Goal: Task Accomplishment & Management: Use online tool/utility

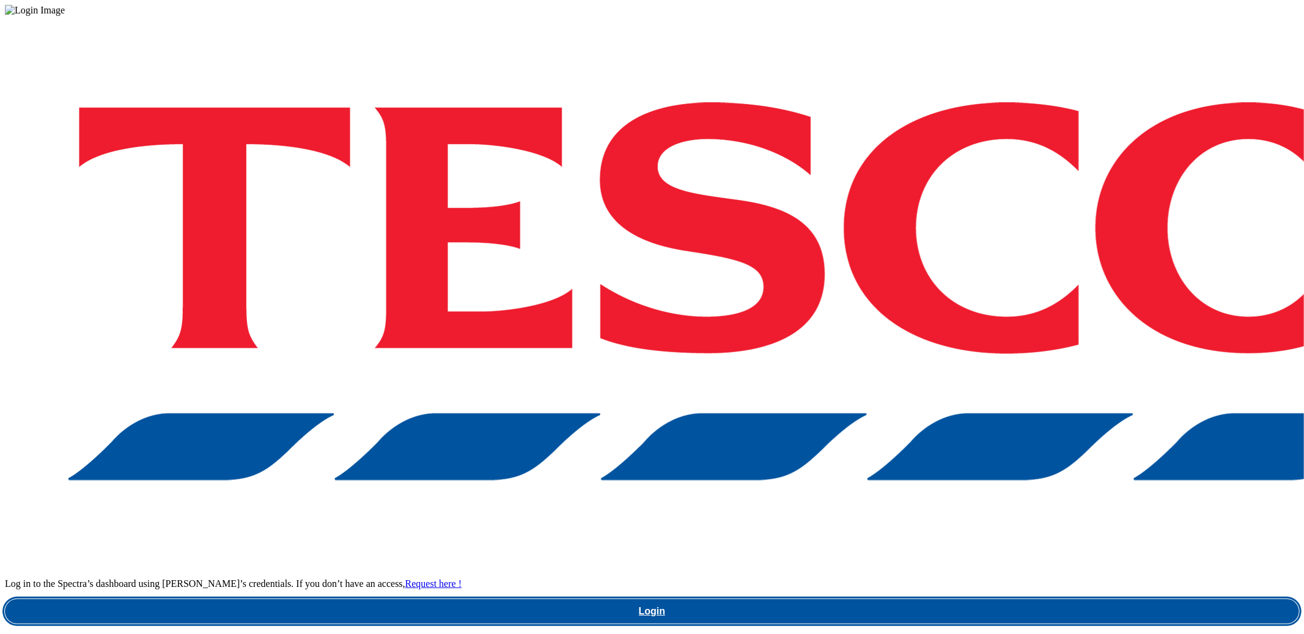
click at [943, 599] on link "Login" at bounding box center [652, 611] width 1294 height 24
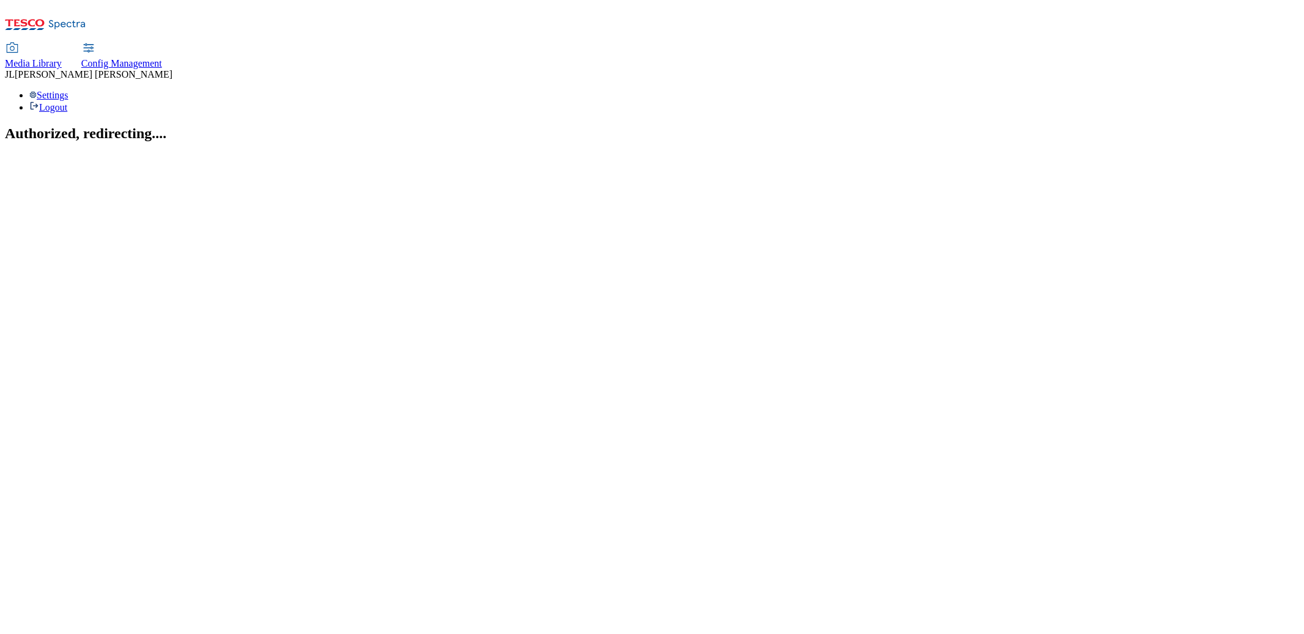
click at [162, 58] on span "Config Management" at bounding box center [121, 63] width 81 height 10
select select "uk"
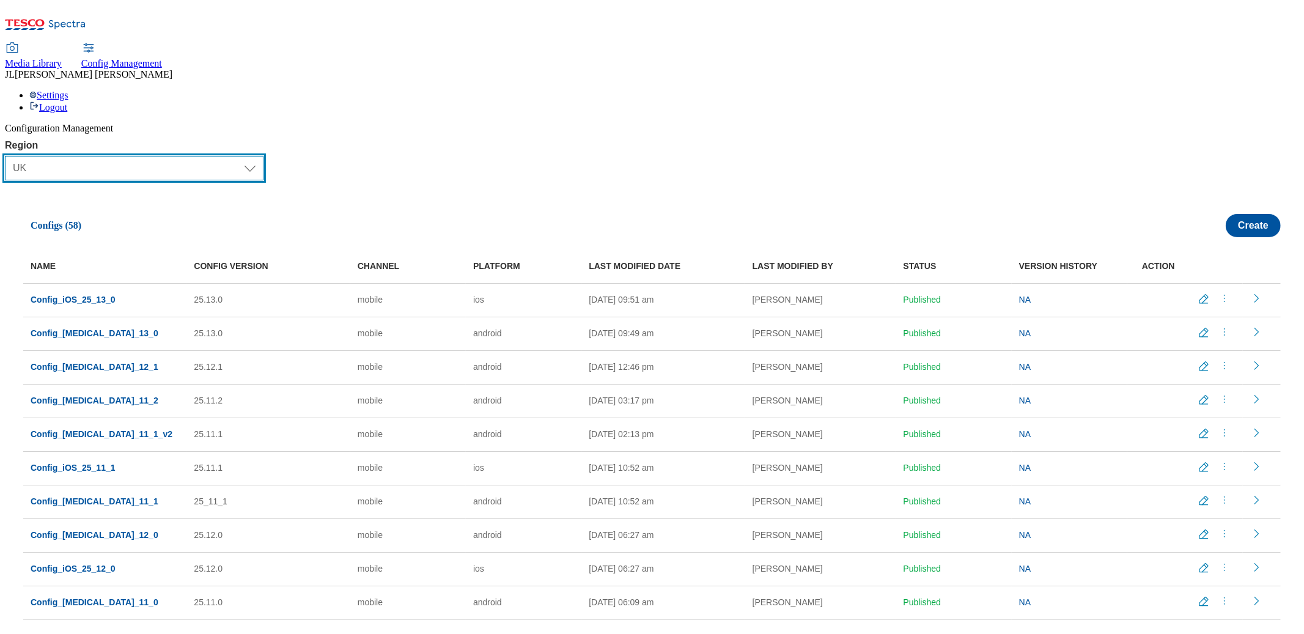
click at [40, 156] on select "Select Region UK CZ IE SK HU" at bounding box center [134, 168] width 259 height 24
select select "ie"
click at [10, 156] on select "Select Region UK CZ IE SK HU" at bounding box center [134, 168] width 259 height 24
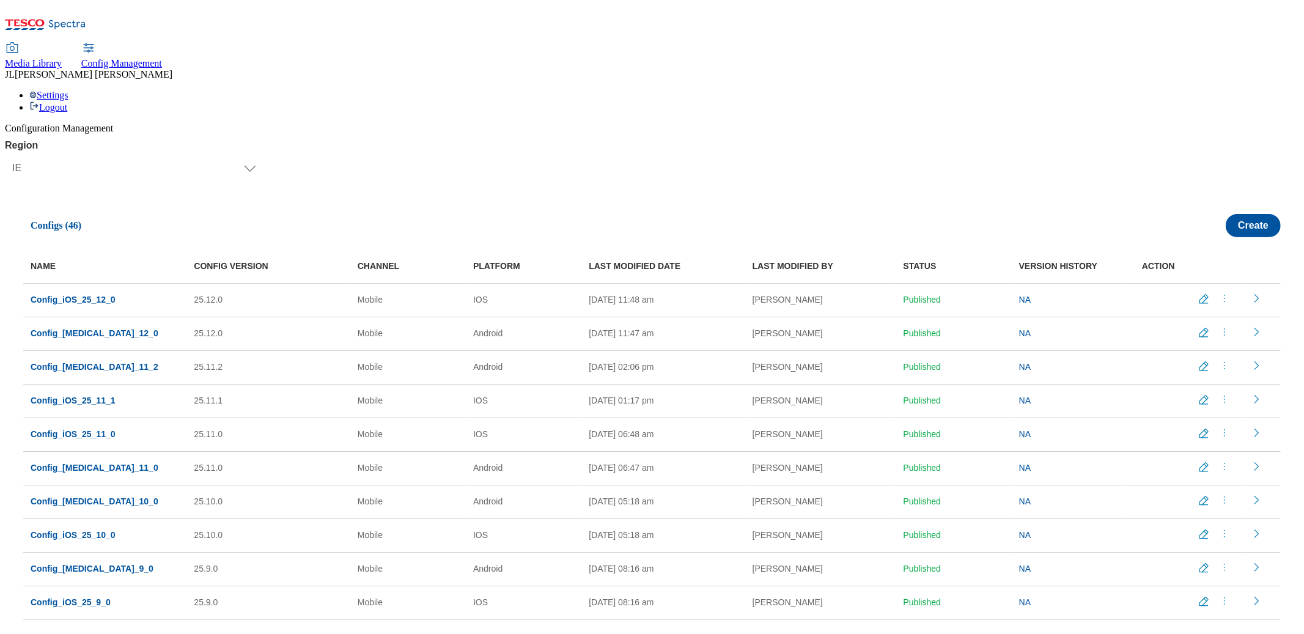
click at [1221, 326] on icon "menus" at bounding box center [1224, 332] width 12 height 12
click at [1222, 401] on span "Copy" at bounding box center [1227, 405] width 19 height 9
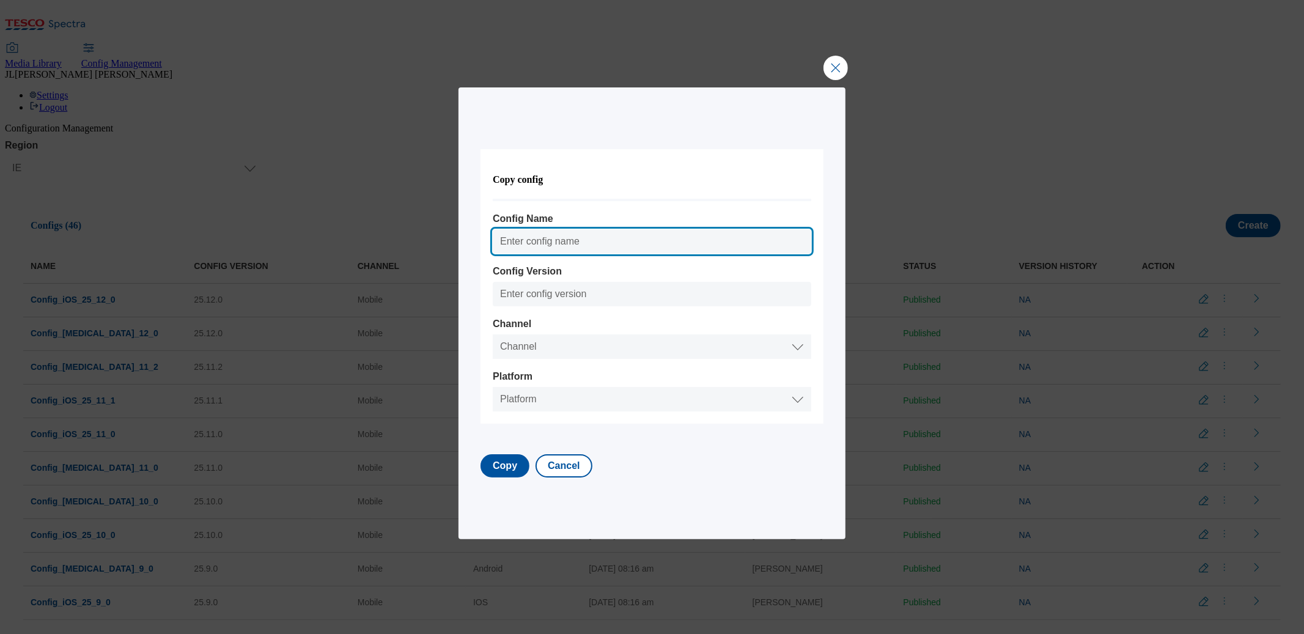
click at [540, 241] on input "Config Name" at bounding box center [652, 241] width 318 height 24
click at [611, 241] on input "Config_Android_25_8_0" at bounding box center [652, 241] width 318 height 24
type input "Config_Android_25_13_0"
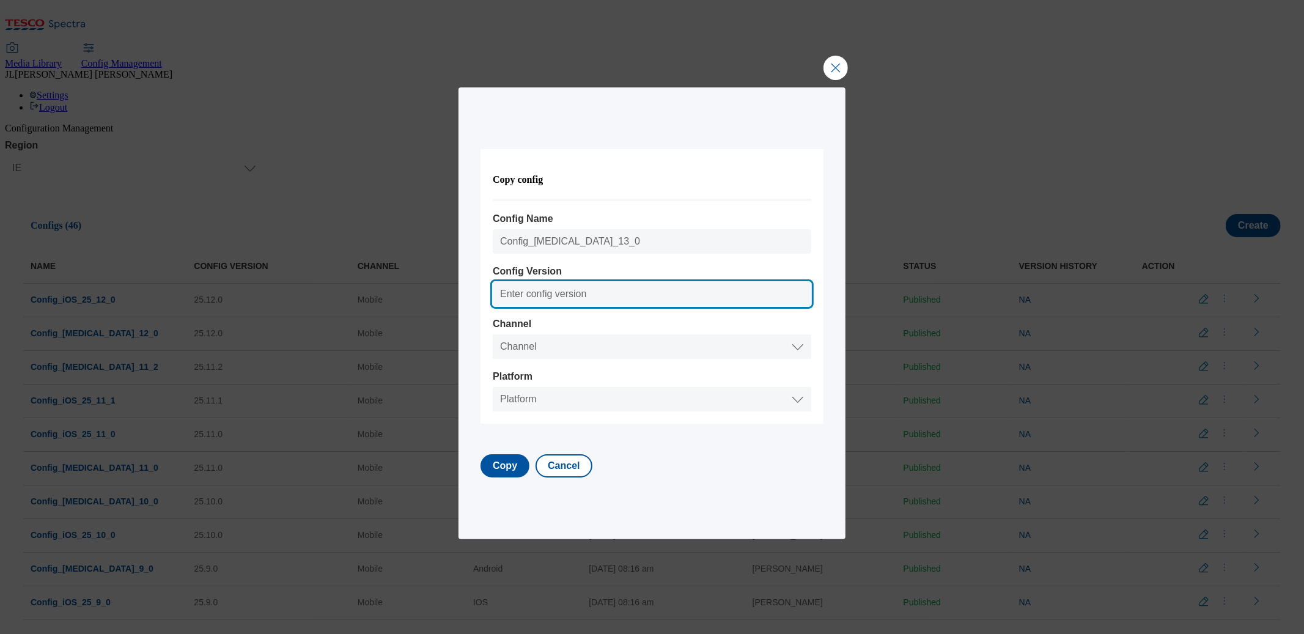
click at [524, 295] on input "Config Version" at bounding box center [652, 294] width 318 height 24
click at [537, 295] on input "25.12.0" at bounding box center [652, 294] width 318 height 24
type input "25.13.0"
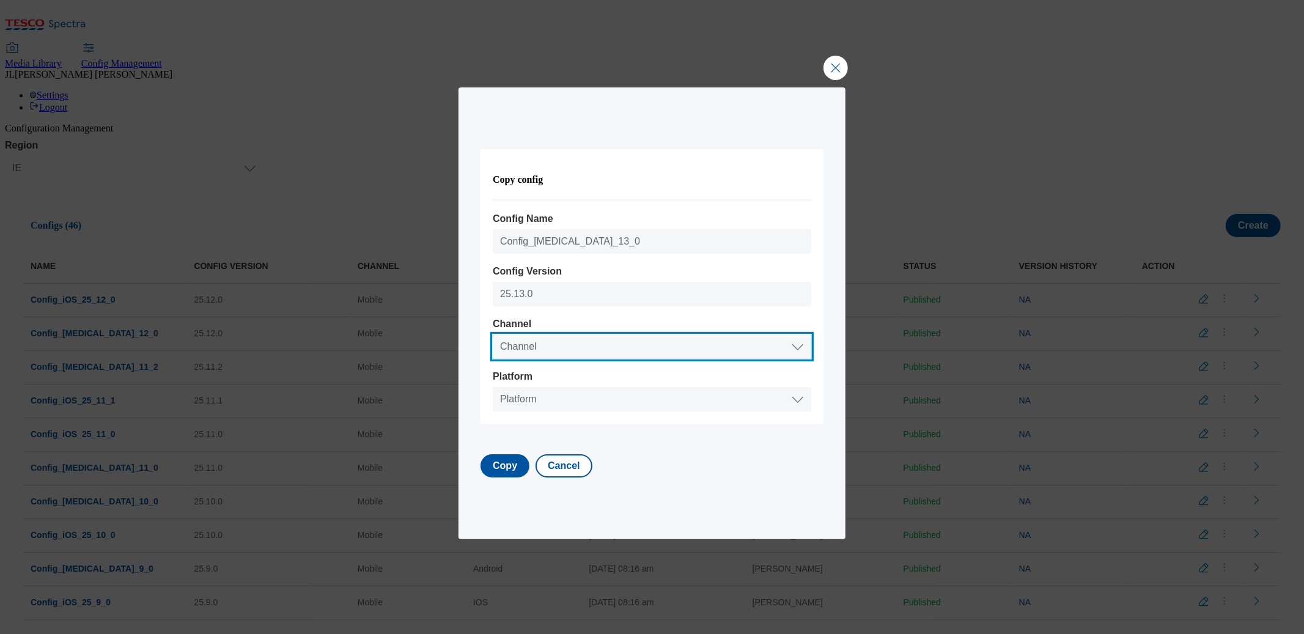
click at [517, 350] on select "Channel Web Mobile" at bounding box center [652, 346] width 318 height 24
select select "mobile"
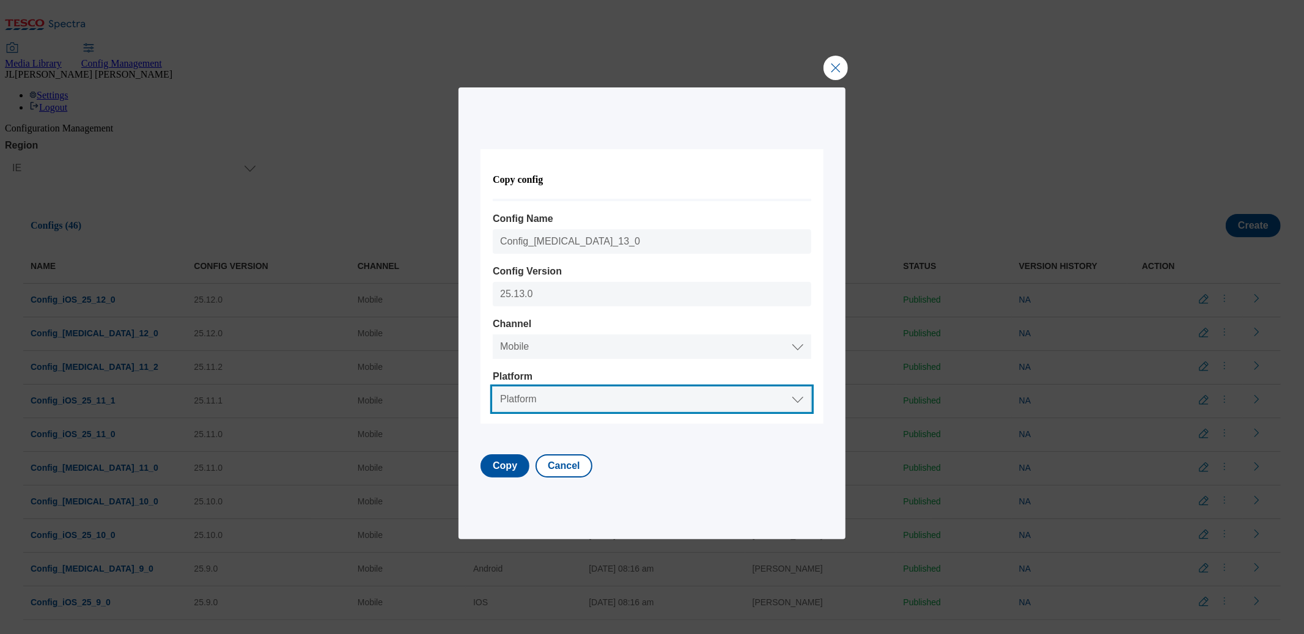
click at [533, 402] on select "Platform Android IOS" at bounding box center [652, 399] width 318 height 24
select select "android"
click at [505, 387] on select "Platform Android IOS" at bounding box center [652, 399] width 318 height 24
click at [520, 469] on button "Copy" at bounding box center [504, 465] width 49 height 23
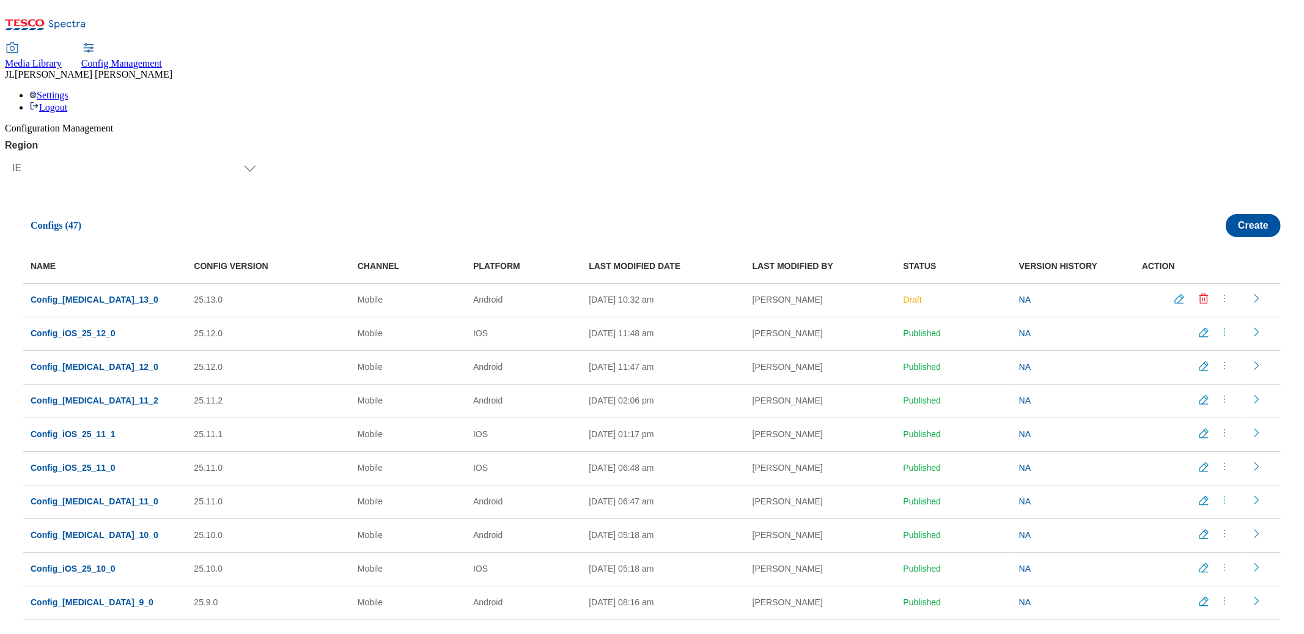
click at [1220, 326] on icon "menus" at bounding box center [1224, 332] width 12 height 12
click at [1240, 399] on button "Copy" at bounding box center [1235, 405] width 70 height 12
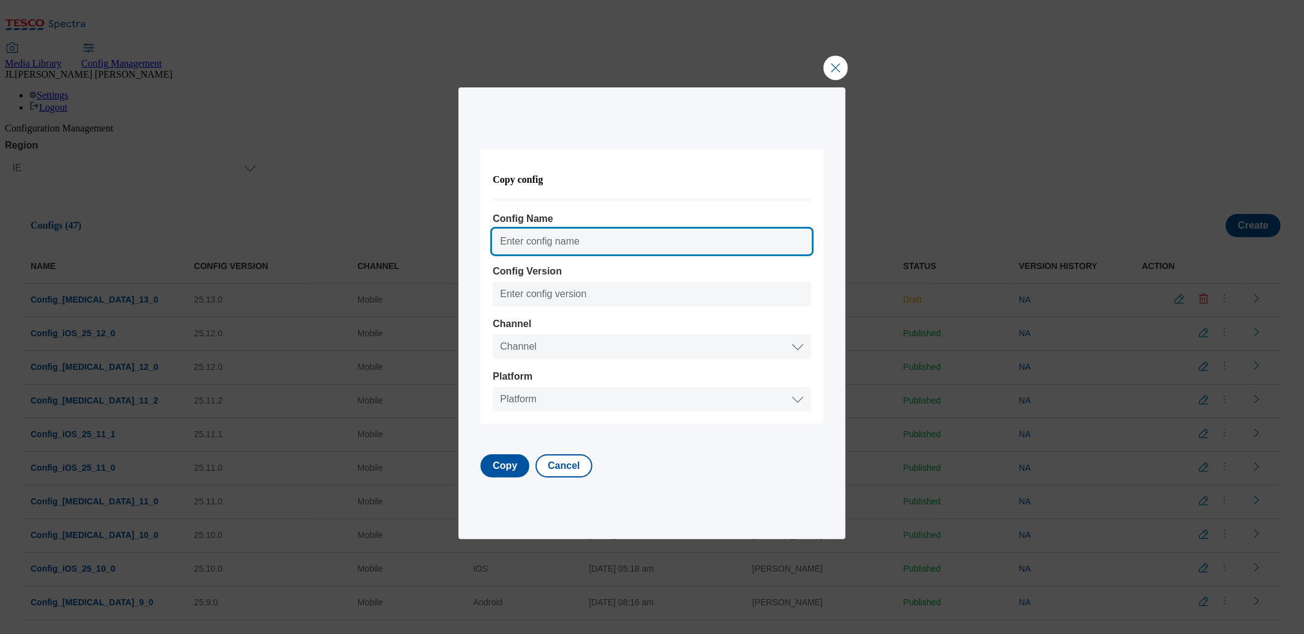
click at [548, 238] on input "Config Name" at bounding box center [652, 241] width 318 height 24
paste input "Config_Android_25_13_0"
click at [589, 240] on input "Config_Android_25_13_0" at bounding box center [652, 241] width 318 height 24
click at [583, 242] on input "Config_Android_25_13_0" at bounding box center [652, 241] width 318 height 24
type input "Config_iOS_25_13_0"
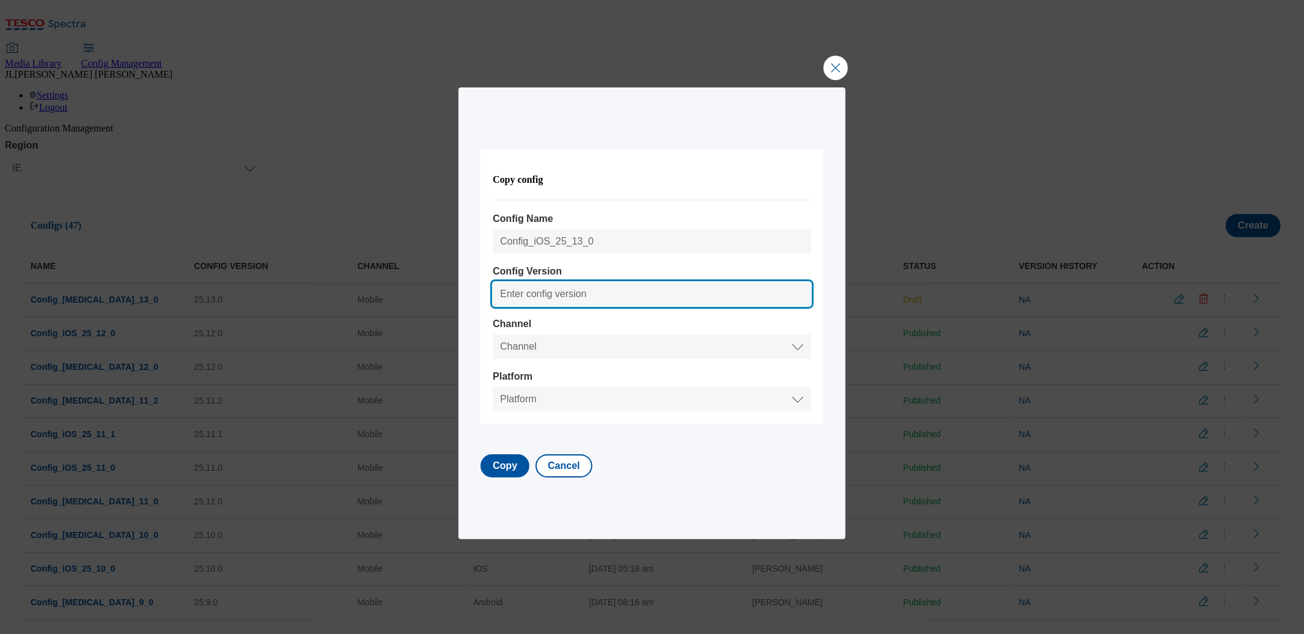
click at [575, 290] on input "Config Version" at bounding box center [652, 294] width 318 height 24
click at [534, 296] on input "25.12.0" at bounding box center [652, 294] width 318 height 24
type input "25.13.0"
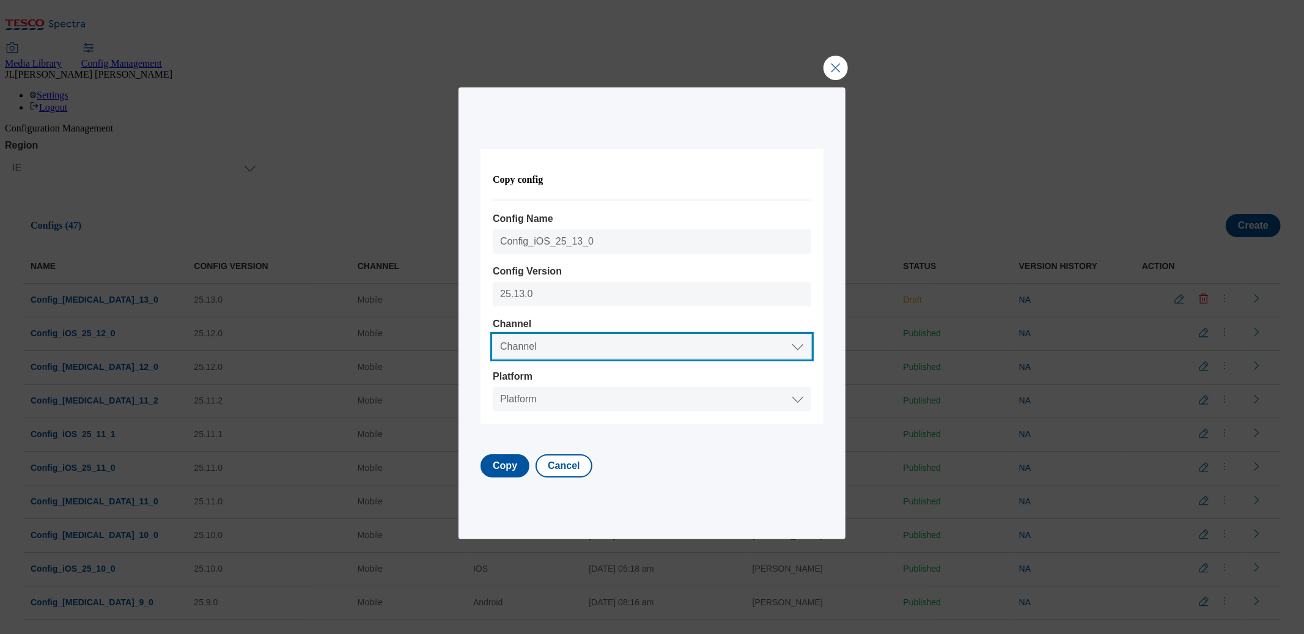
click at [556, 344] on select "Channel Web Mobile" at bounding box center [652, 346] width 318 height 24
select select "mobile"
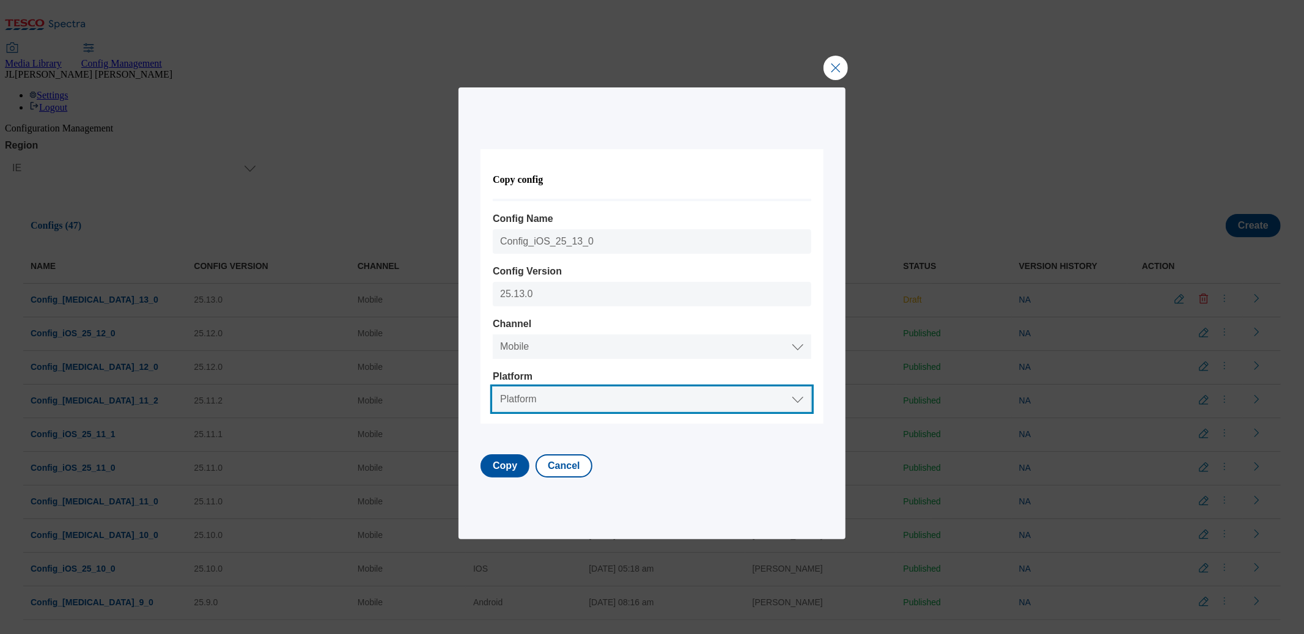
click at [535, 395] on select "Platform Android IOS" at bounding box center [652, 399] width 318 height 24
select select "ios"
click at [505, 387] on select "Platform Android IOS" at bounding box center [652, 399] width 318 height 24
click at [512, 463] on button "Copy" at bounding box center [504, 465] width 49 height 23
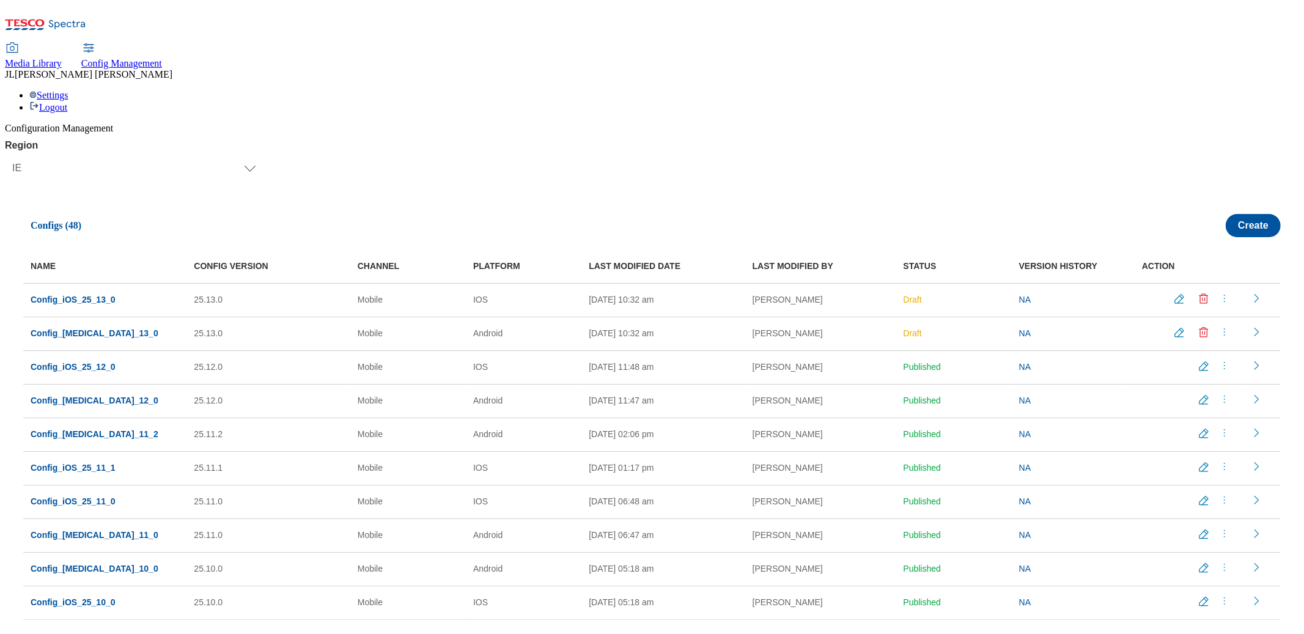
click at [1221, 292] on icon "menus" at bounding box center [1224, 298] width 12 height 12
click at [1222, 324] on span "Publish" at bounding box center [1231, 328] width 27 height 9
click at [1218, 326] on icon "menus" at bounding box center [1224, 332] width 12 height 12
click at [1213, 351] on li "Publish" at bounding box center [1234, 362] width 79 height 22
click at [1218, 326] on icon "menus" at bounding box center [1224, 332] width 12 height 12
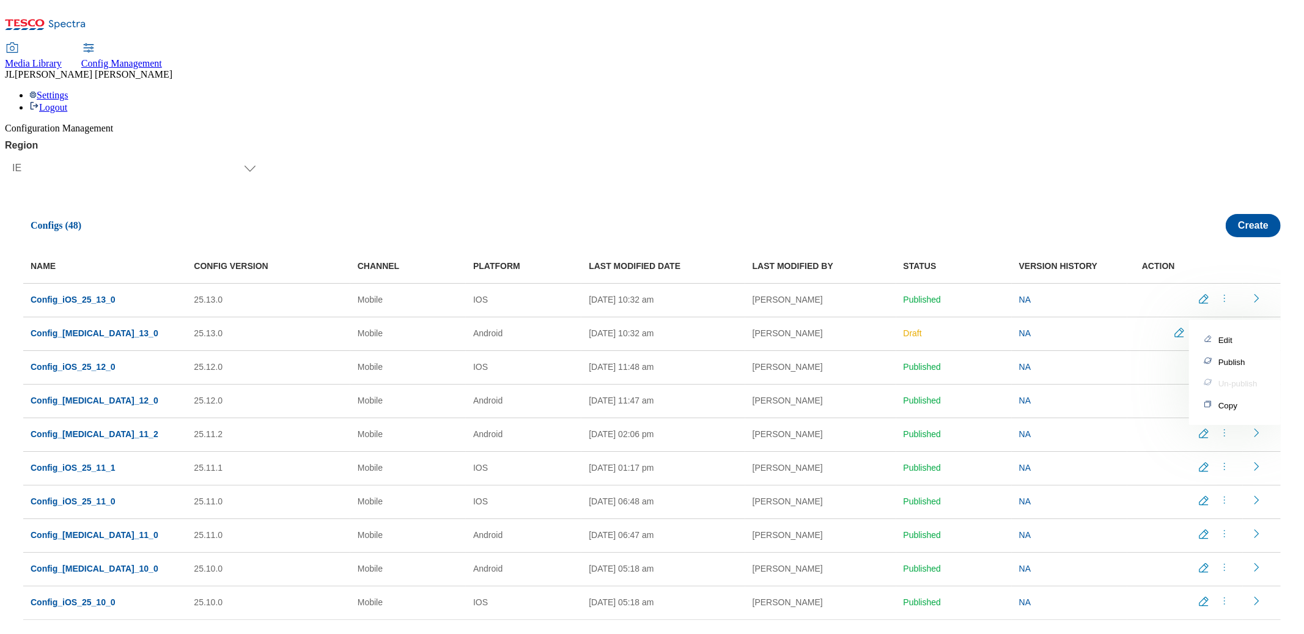
click at [1218, 358] on span "Publish" at bounding box center [1231, 362] width 27 height 9
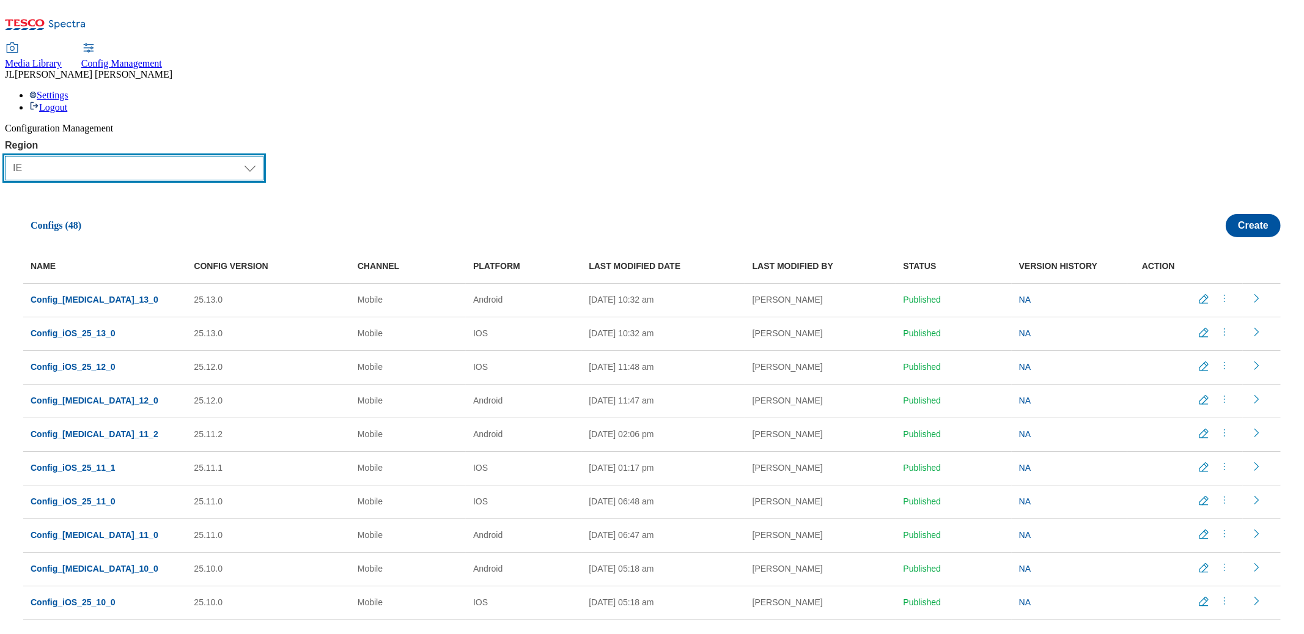
click at [40, 156] on select "Select Region UK CZ IE SK HU" at bounding box center [134, 168] width 259 height 24
select select "cz"
click at [10, 156] on select "Select Region UK CZ IE SK HU" at bounding box center [134, 168] width 259 height 24
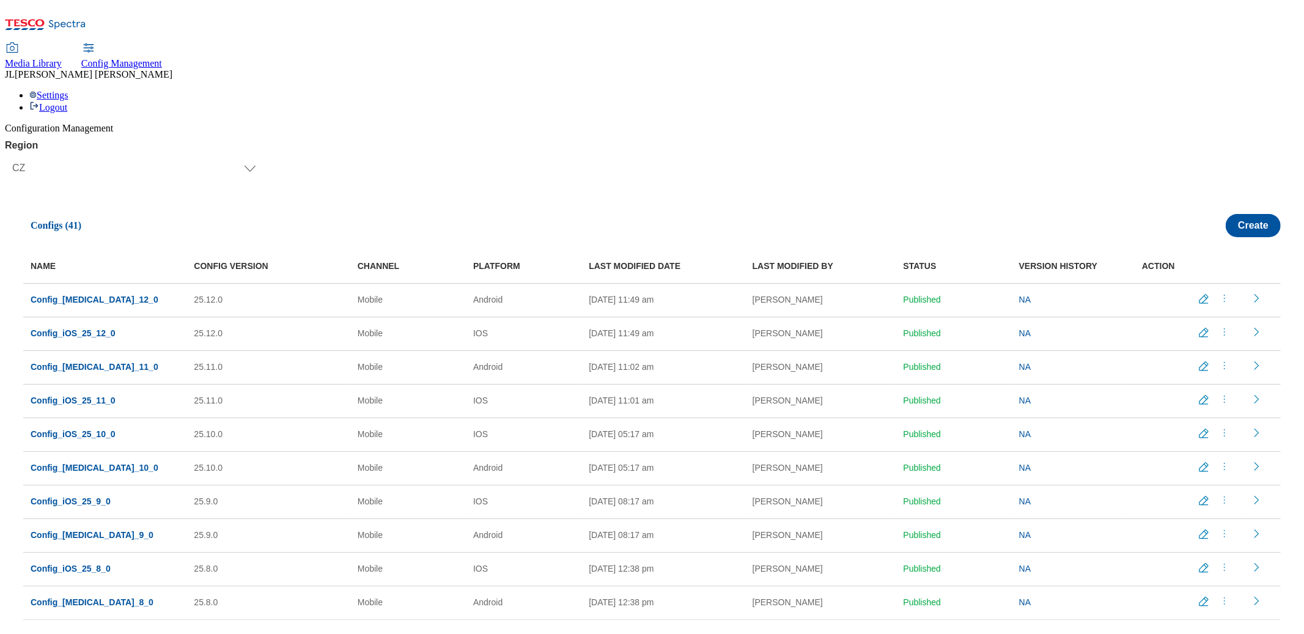
click at [1219, 292] on icon "menus" at bounding box center [1224, 298] width 12 height 12
click at [1218, 367] on span "Copy" at bounding box center [1227, 371] width 19 height 9
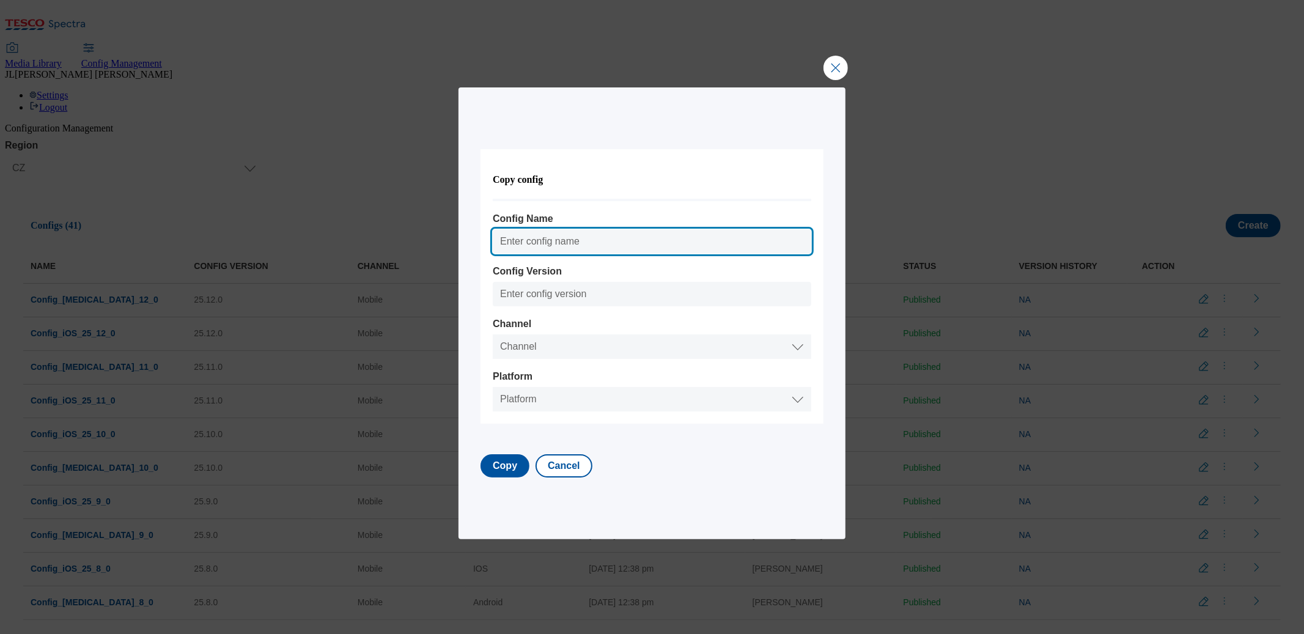
click at [553, 243] on input "Config Name" at bounding box center [652, 241] width 318 height 24
paste input "Config_Android_25_13_0"
type input "Config_Android_25_13_0"
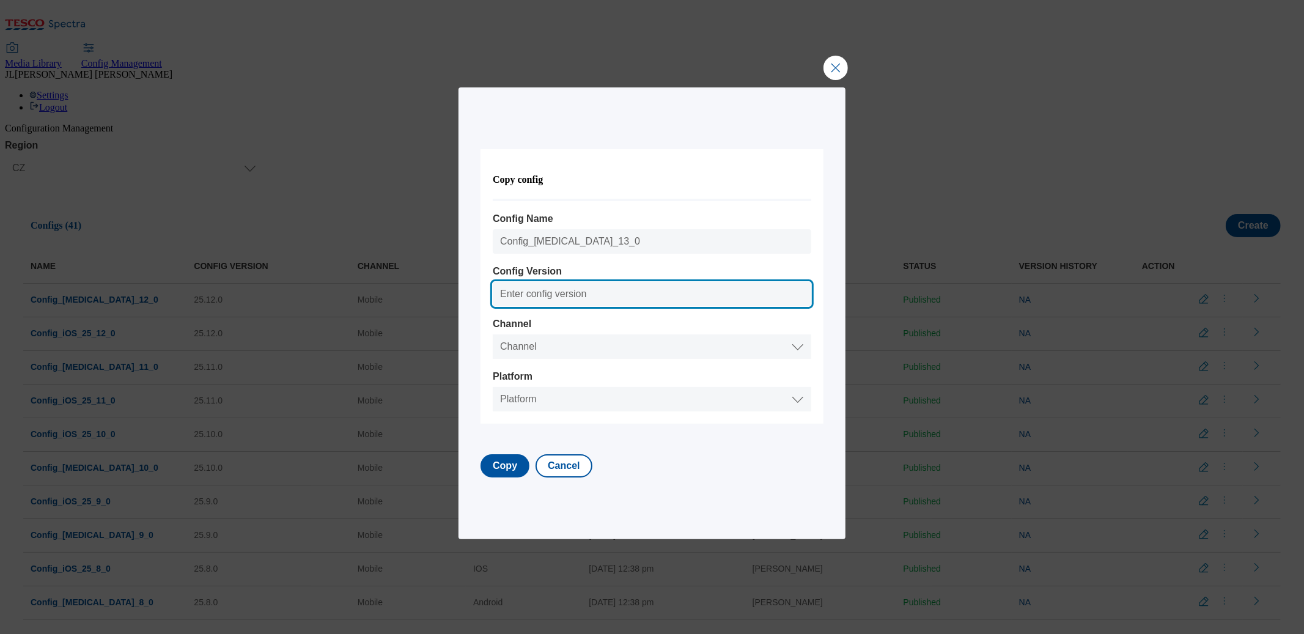
click at [536, 290] on input "Config Version" at bounding box center [652, 294] width 318 height 24
click at [534, 294] on input "25.12.0" at bounding box center [652, 294] width 318 height 24
type input "25.13.0"
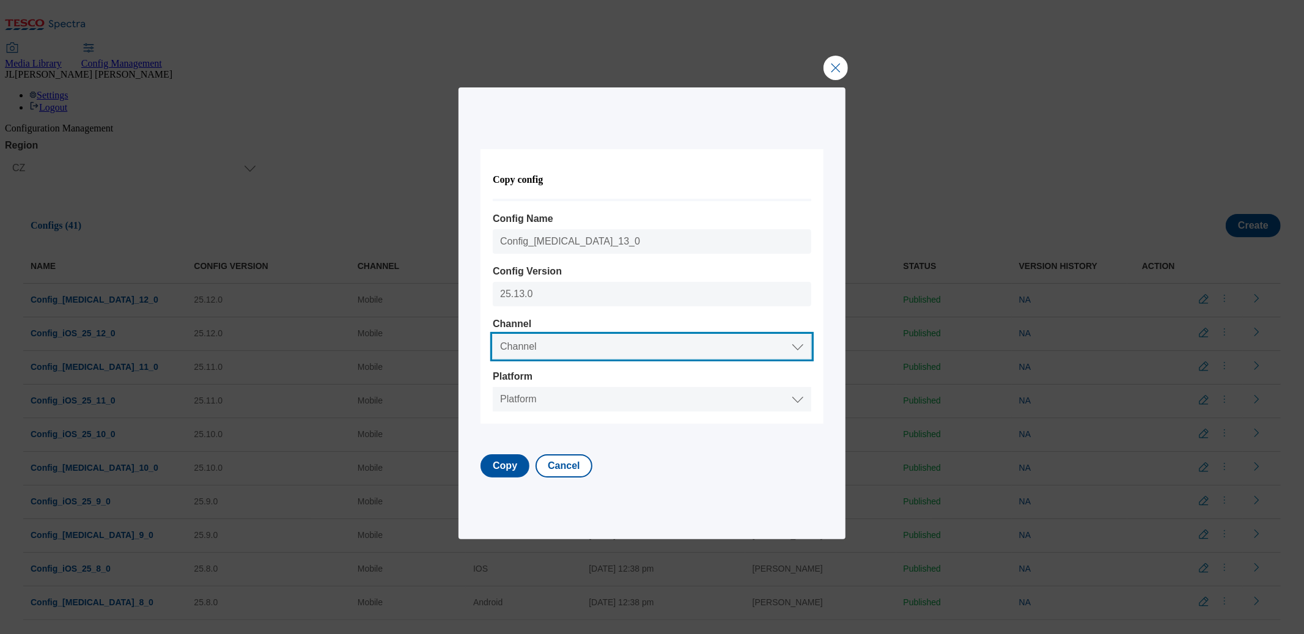
click at [534, 341] on select "Channel Web Mobile" at bounding box center [652, 346] width 318 height 24
select select "website"
click at [534, 339] on select "Channel Web Mobile" at bounding box center [652, 346] width 318 height 24
select select "mobile"
select select "android"
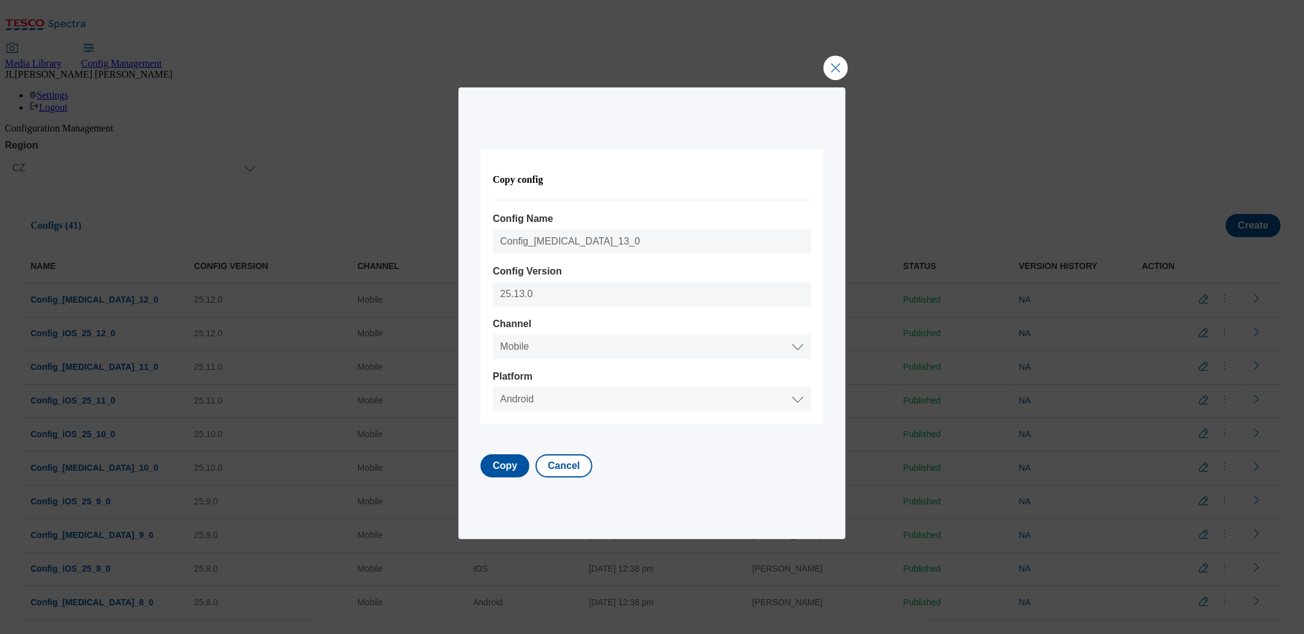
click at [505, 387] on select "Platform Android IOS" at bounding box center [652, 399] width 318 height 24
click at [513, 473] on button "Copy" at bounding box center [504, 465] width 49 height 23
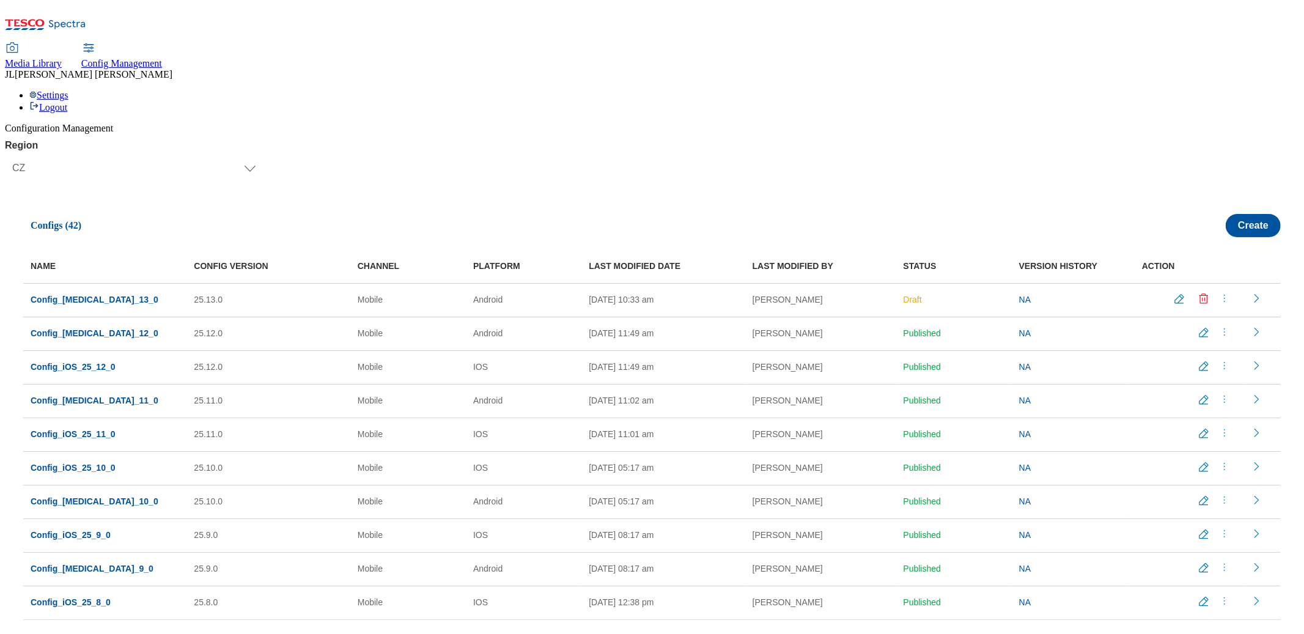
click at [1218, 359] on icon "menus" at bounding box center [1224, 365] width 12 height 12
click at [1218, 435] on span "Copy" at bounding box center [1227, 439] width 19 height 9
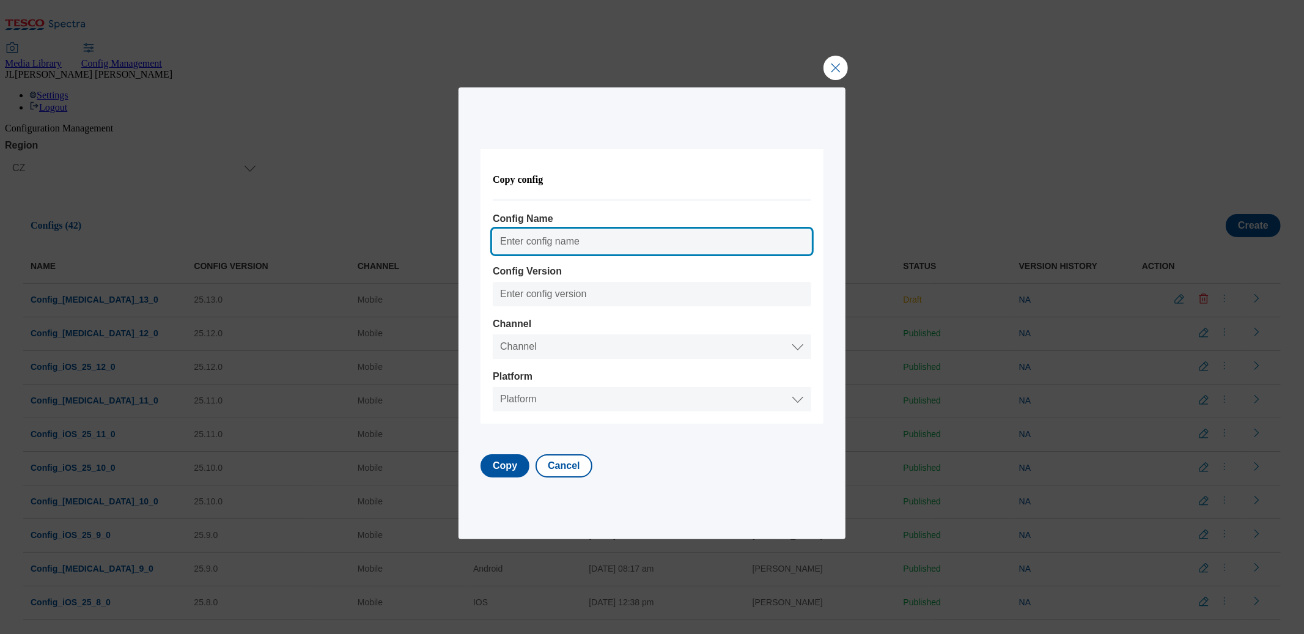
click at [549, 238] on input "Config Name" at bounding box center [652, 241] width 318 height 24
paste input "Config_Android_25_13_0"
drag, startPoint x: 581, startPoint y: 240, endPoint x: 548, endPoint y: 242, distance: 33.1
click at [548, 242] on input "Config_Android_25_13_0" at bounding box center [652, 241] width 318 height 24
type input "Config_iOS_25_13_0"
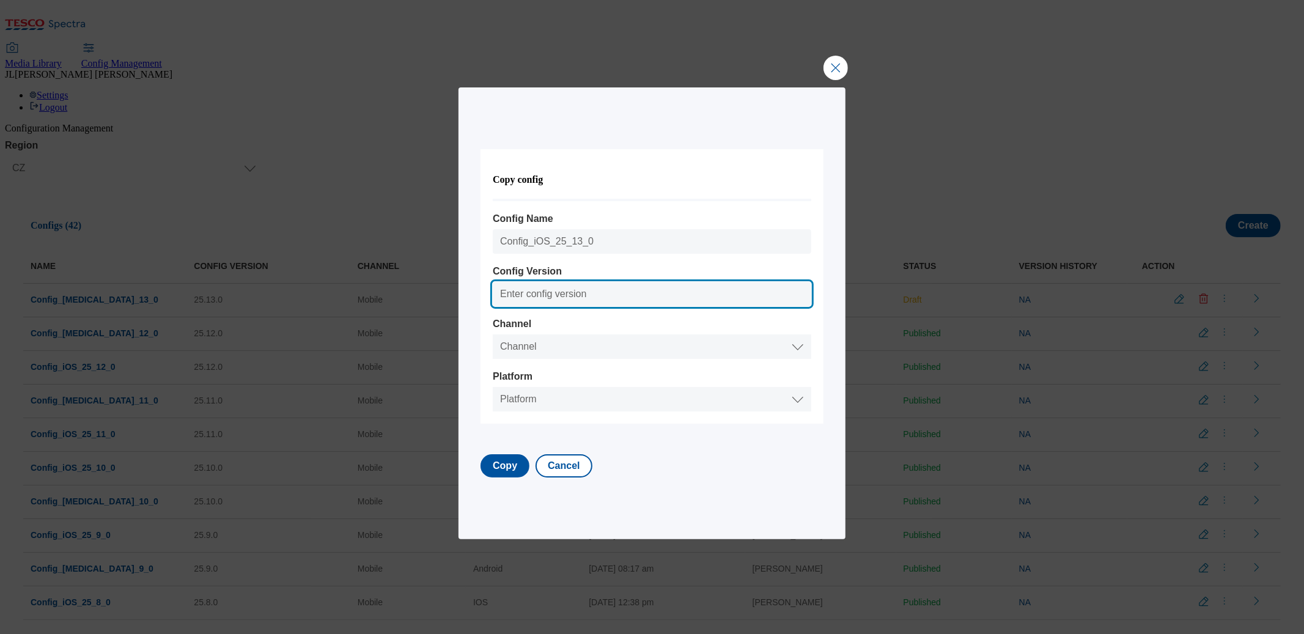
click at [554, 303] on input "Config Version" at bounding box center [652, 294] width 318 height 24
click at [534, 293] on input "25.12.0" at bounding box center [652, 294] width 318 height 24
type input "25.13.0"
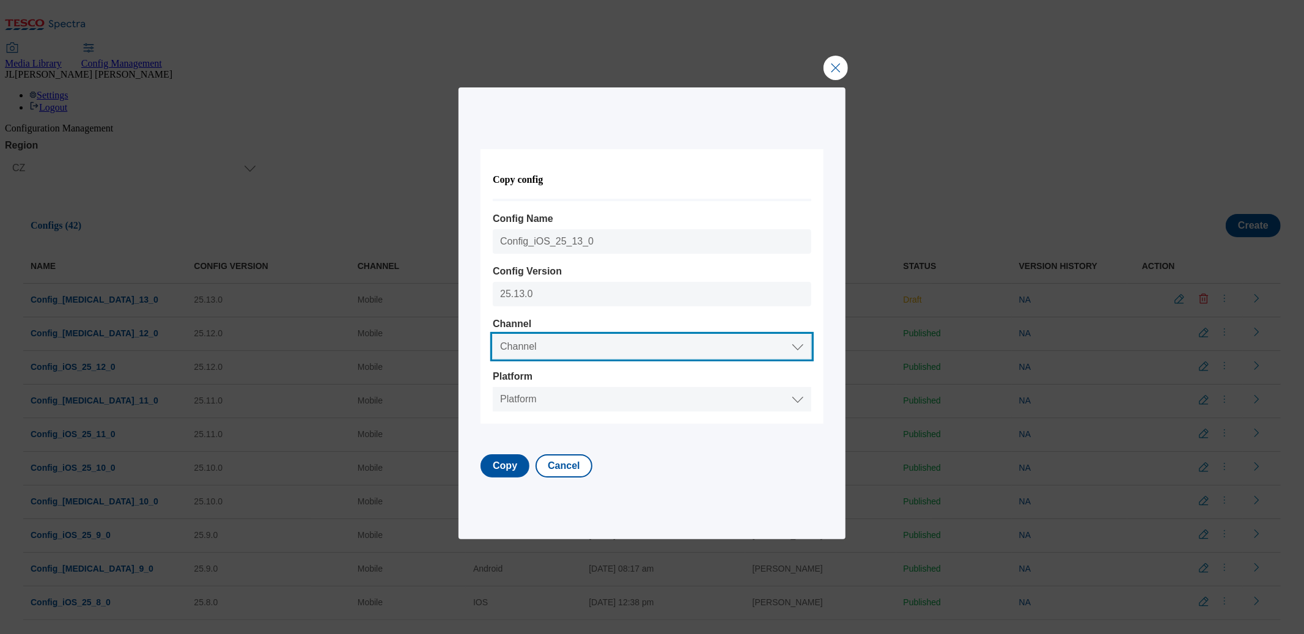
click at [539, 345] on select "Channel Web Mobile" at bounding box center [652, 346] width 318 height 24
select select "mobile"
select select "ios"
click at [505, 387] on select "Platform Android IOS" at bounding box center [652, 399] width 318 height 24
click at [522, 470] on button "Copy" at bounding box center [504, 465] width 49 height 23
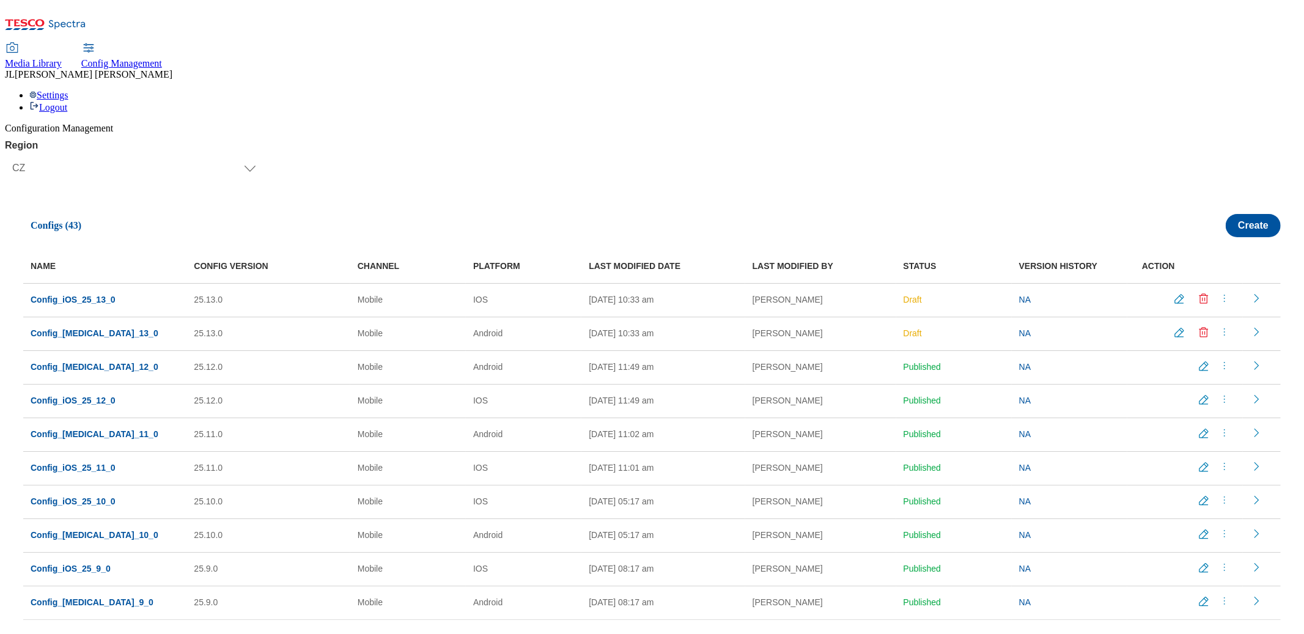
click at [1220, 292] on icon "menus" at bounding box center [1224, 298] width 12 height 12
click at [1221, 324] on span "Publish" at bounding box center [1231, 328] width 27 height 9
click at [1221, 326] on icon "menus" at bounding box center [1224, 332] width 12 height 12
click at [1218, 358] on span "Publish" at bounding box center [1231, 362] width 27 height 9
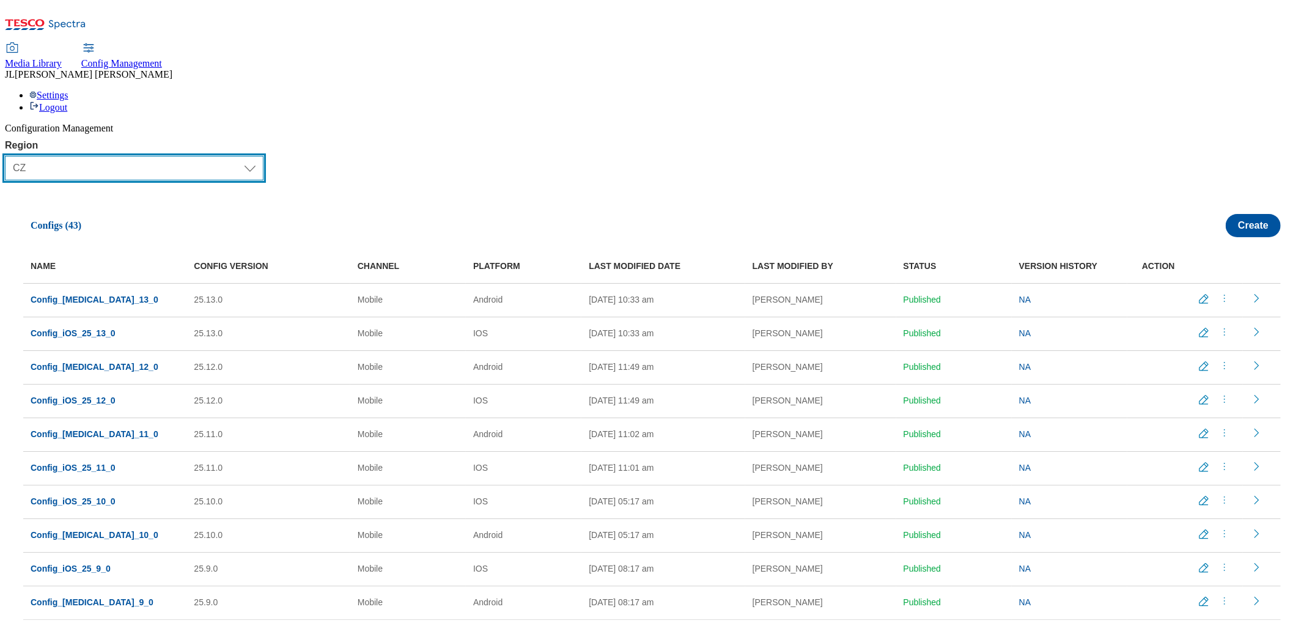
click at [43, 156] on select "Select Region UK CZ IE SK HU" at bounding box center [134, 168] width 259 height 24
select select "sk"
click at [10, 156] on select "Select Region UK CZ IE SK HU" at bounding box center [134, 168] width 259 height 24
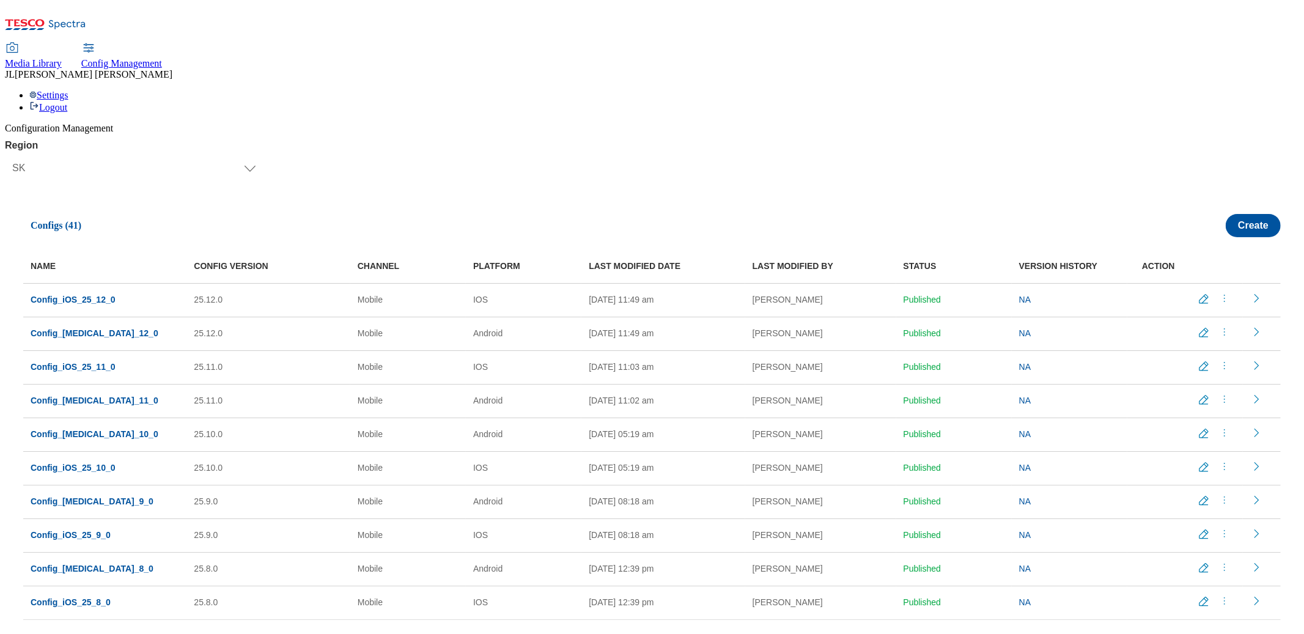
click at [1220, 292] on icon "menus" at bounding box center [1224, 298] width 12 height 12
click at [1227, 367] on span "Copy" at bounding box center [1227, 371] width 19 height 9
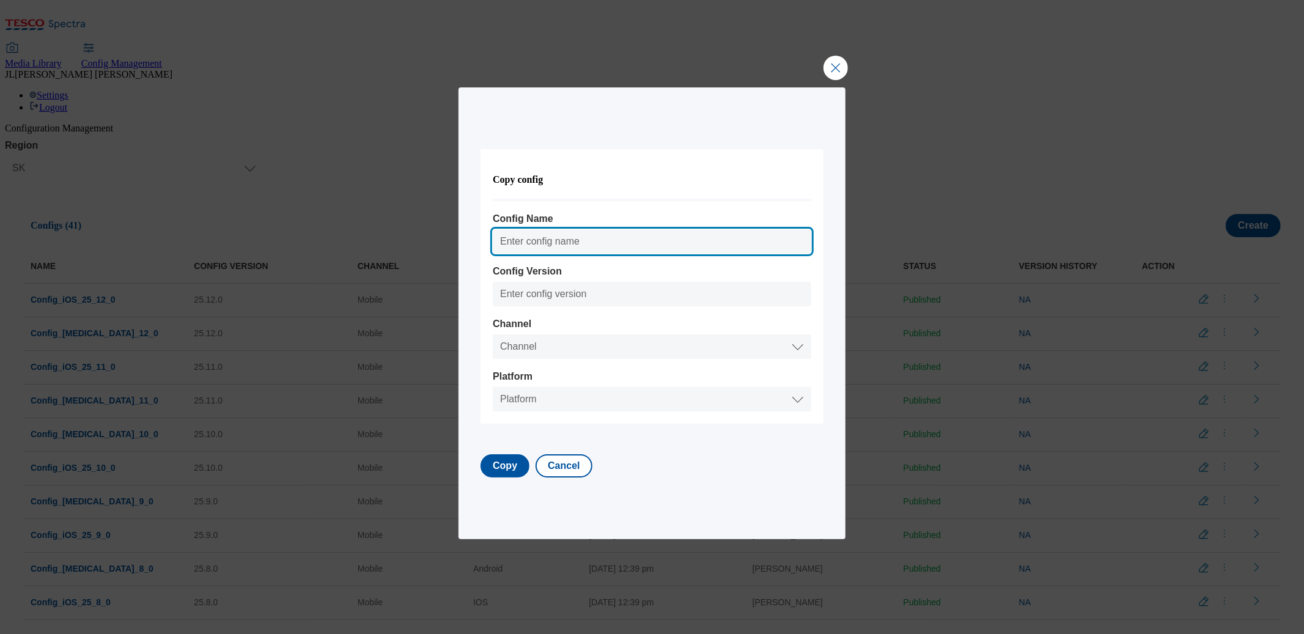
click at [539, 237] on input "Config Name" at bounding box center [652, 241] width 318 height 24
paste input "Config_Android_25_13_0"
drag, startPoint x: 581, startPoint y: 243, endPoint x: 548, endPoint y: 242, distance: 33.0
click at [548, 242] on input "Config_Android_25_13_0" at bounding box center [652, 241] width 318 height 24
type input "Config_iOS_25_13_0"
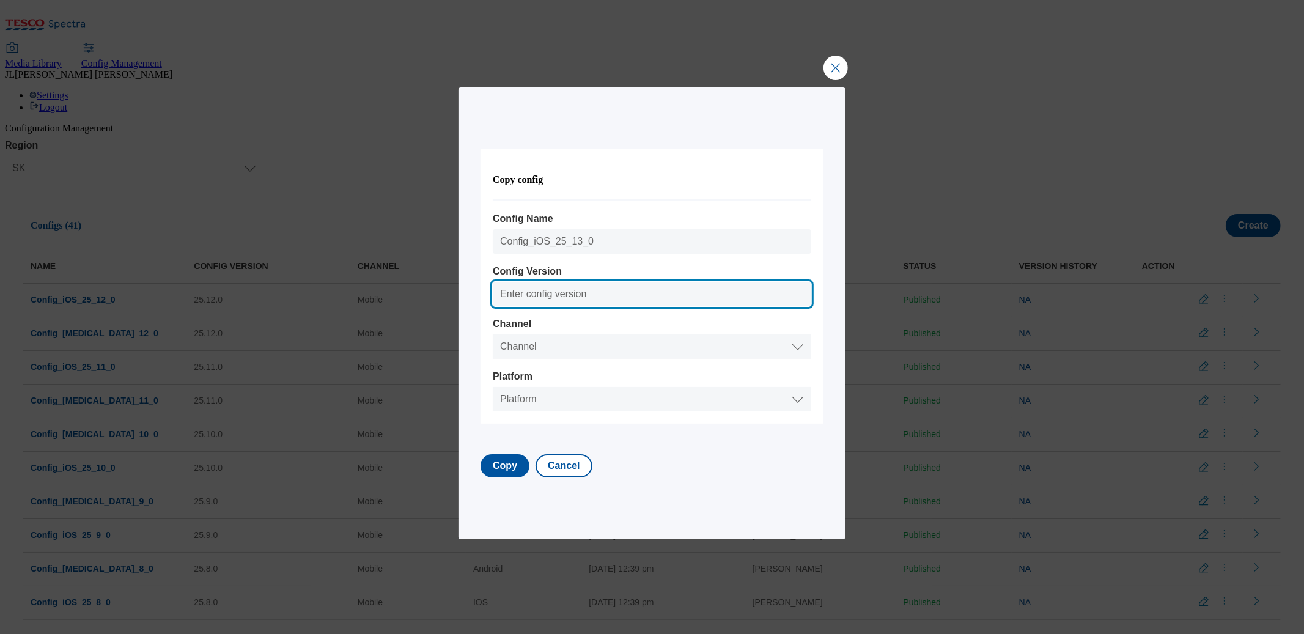
click at [556, 291] on input "Config Version" at bounding box center [652, 294] width 318 height 24
click at [533, 293] on input "25.12.0" at bounding box center [652, 294] width 318 height 24
type input "25.13.0"
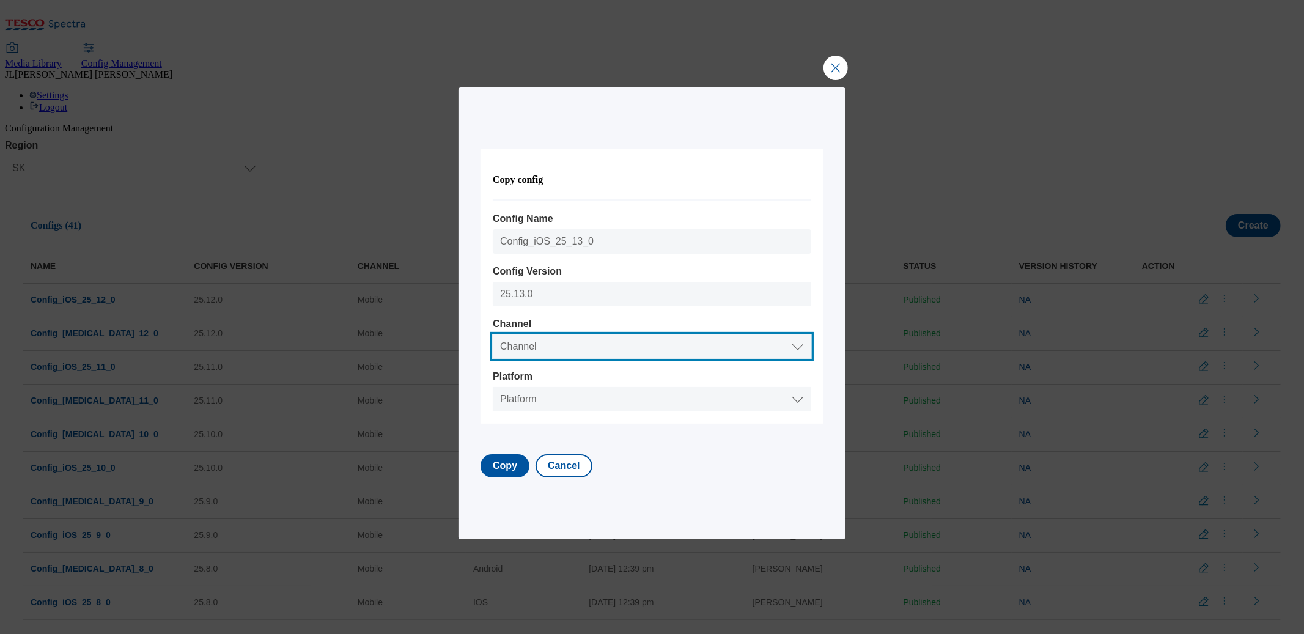
click at [534, 355] on select "Channel Web Mobile" at bounding box center [652, 346] width 318 height 24
select select "mobile"
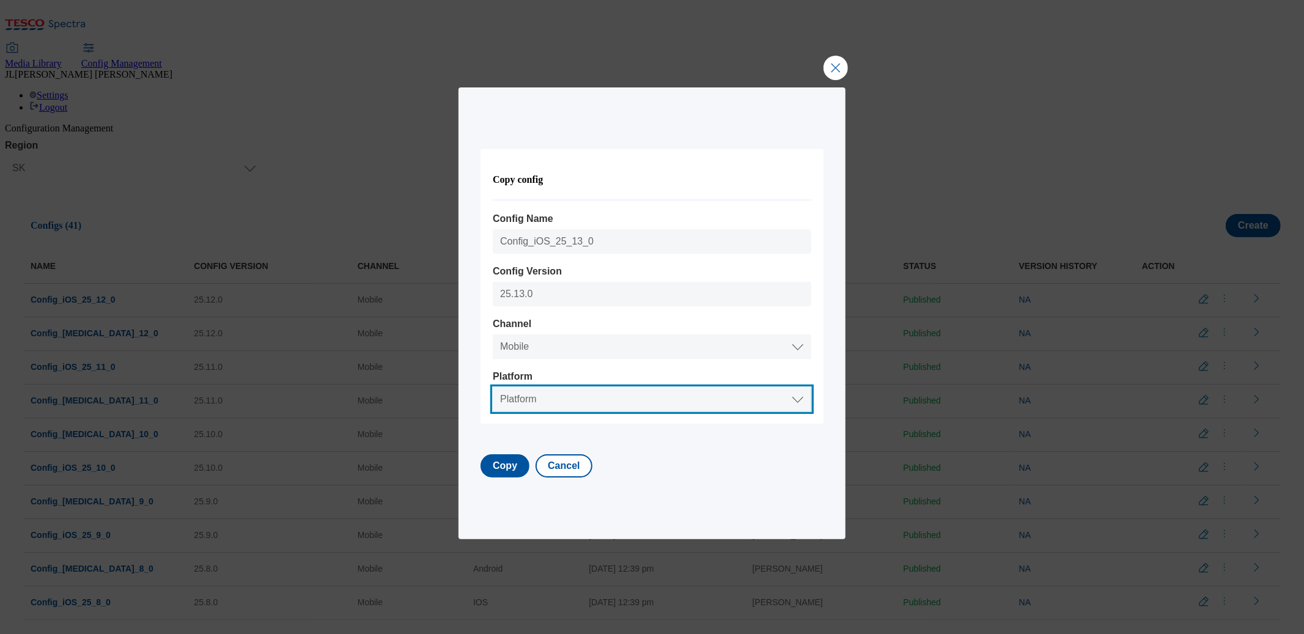
click at [534, 400] on select "Platform Android IOS" at bounding box center [652, 399] width 318 height 24
select select "ios"
click at [505, 387] on select "Platform Android IOS" at bounding box center [652, 399] width 318 height 24
click at [512, 471] on button "Copy" at bounding box center [504, 465] width 49 height 23
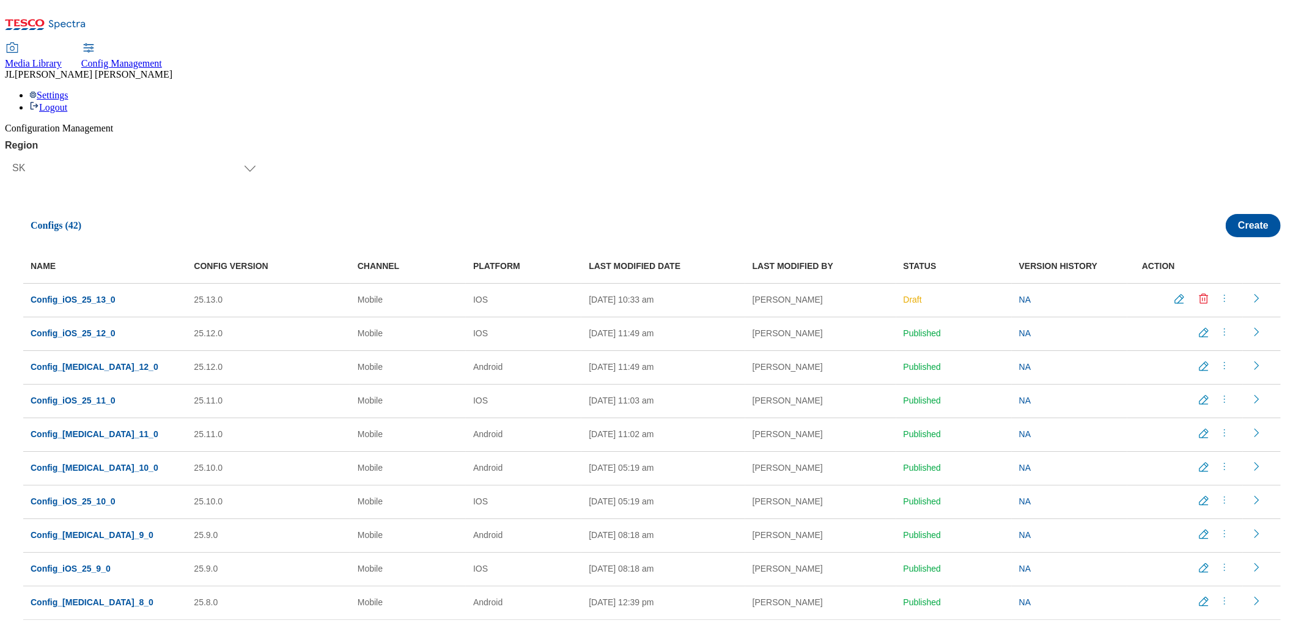
click at [1225, 359] on span at bounding box center [1226, 367] width 17 height 16
click at [1104, 350] on td "NA" at bounding box center [1070, 367] width 116 height 34
click at [1219, 359] on icon "menus" at bounding box center [1224, 365] width 12 height 12
click at [1229, 435] on span "Copy" at bounding box center [1227, 439] width 19 height 9
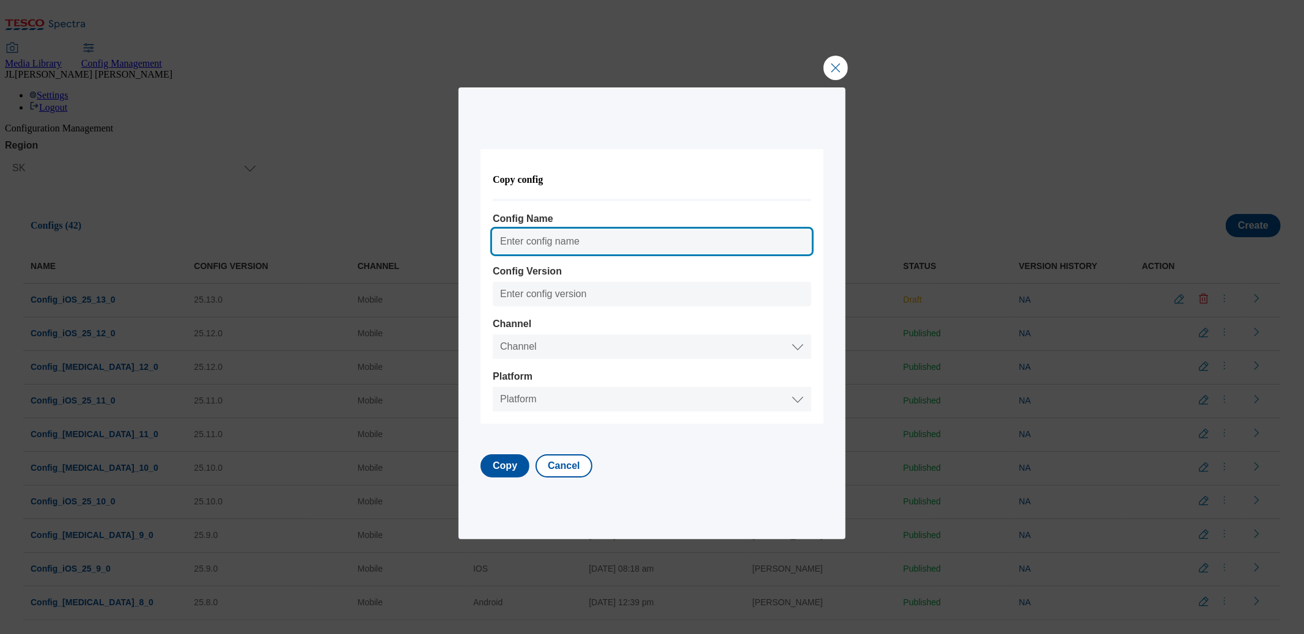
click at [536, 241] on input "Config Name" at bounding box center [652, 241] width 318 height 24
paste input "Config_Android_25_13_0"
type input "Config_Android_25_13_0"
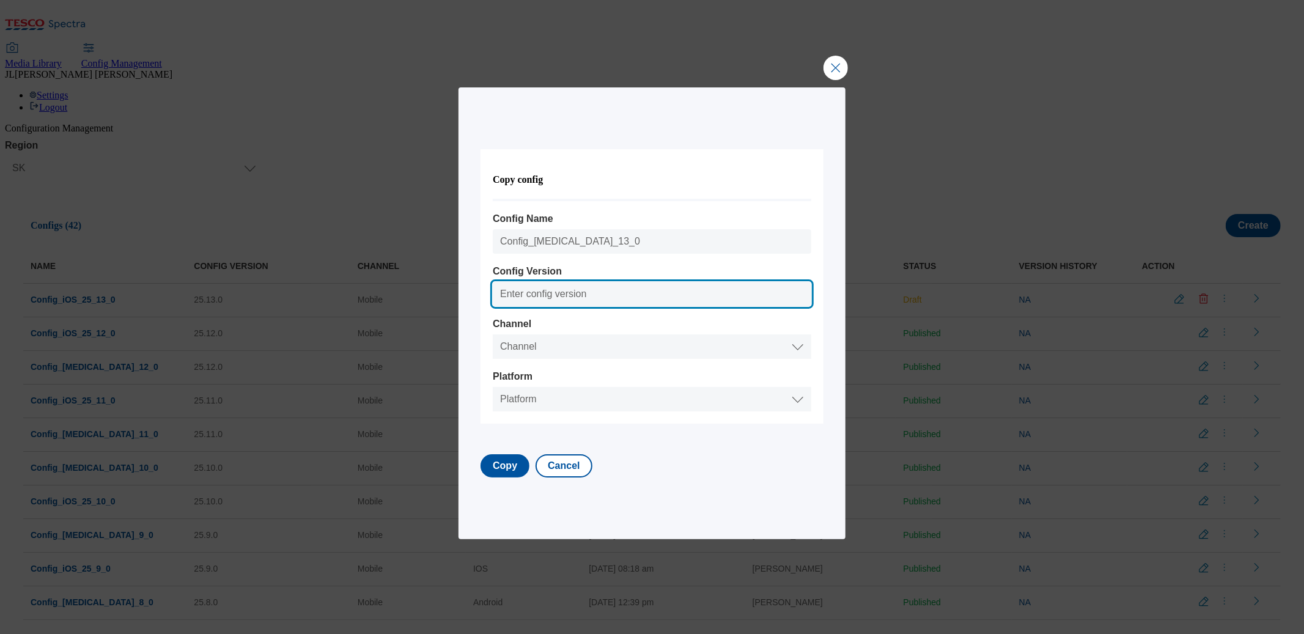
click at [524, 296] on input "Config Version" at bounding box center [652, 294] width 318 height 24
click at [531, 294] on input "25.12.0" at bounding box center [652, 294] width 318 height 24
type input "25.13.0"
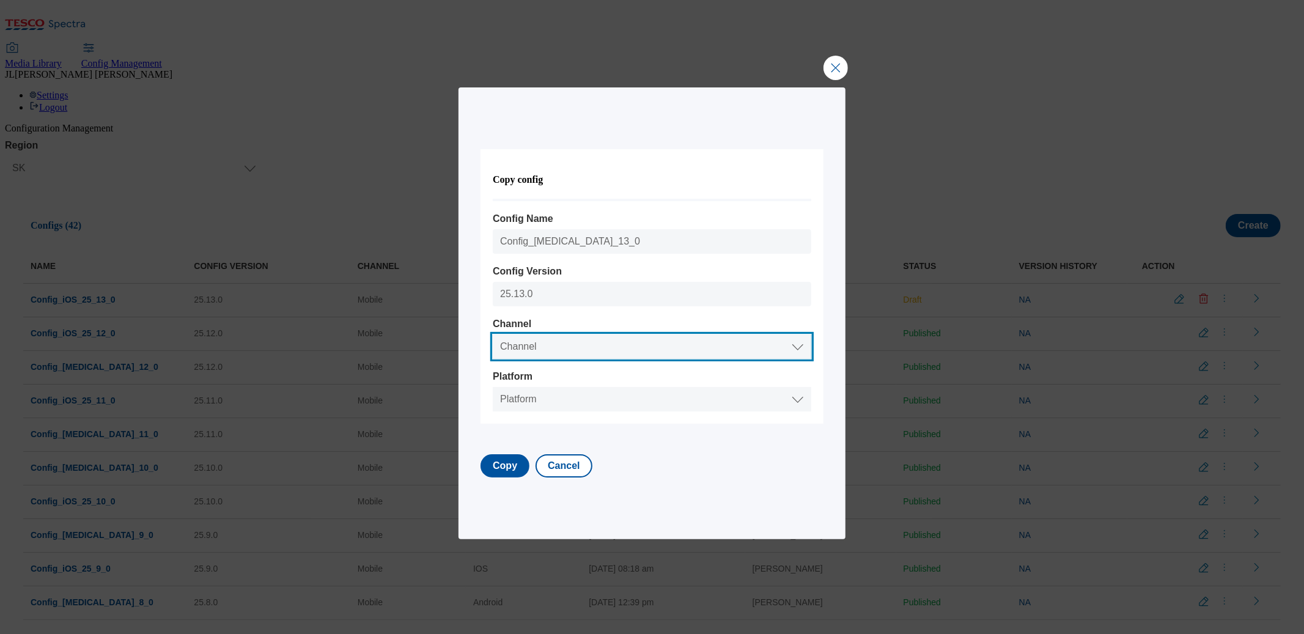
click at [546, 350] on select "Channel Web Mobile" at bounding box center [652, 346] width 318 height 24
select select "mobile"
select select "android"
click at [505, 387] on select "Platform Android IOS" at bounding box center [652, 399] width 318 height 24
click at [508, 471] on button "Copy" at bounding box center [504, 465] width 49 height 23
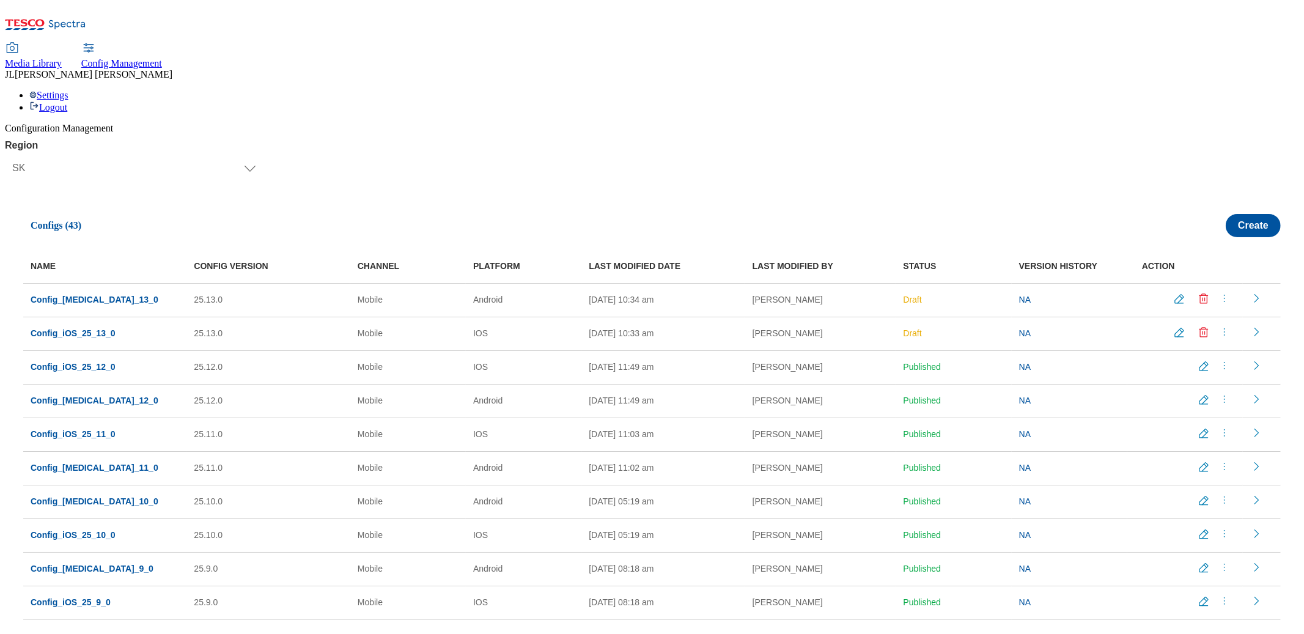
click at [1222, 292] on icon "menus" at bounding box center [1224, 298] width 12 height 12
click at [1222, 324] on span "Publish" at bounding box center [1231, 328] width 27 height 9
click at [1222, 326] on icon "menus" at bounding box center [1224, 332] width 12 height 12
click at [1222, 356] on button "Publish" at bounding box center [1235, 362] width 70 height 12
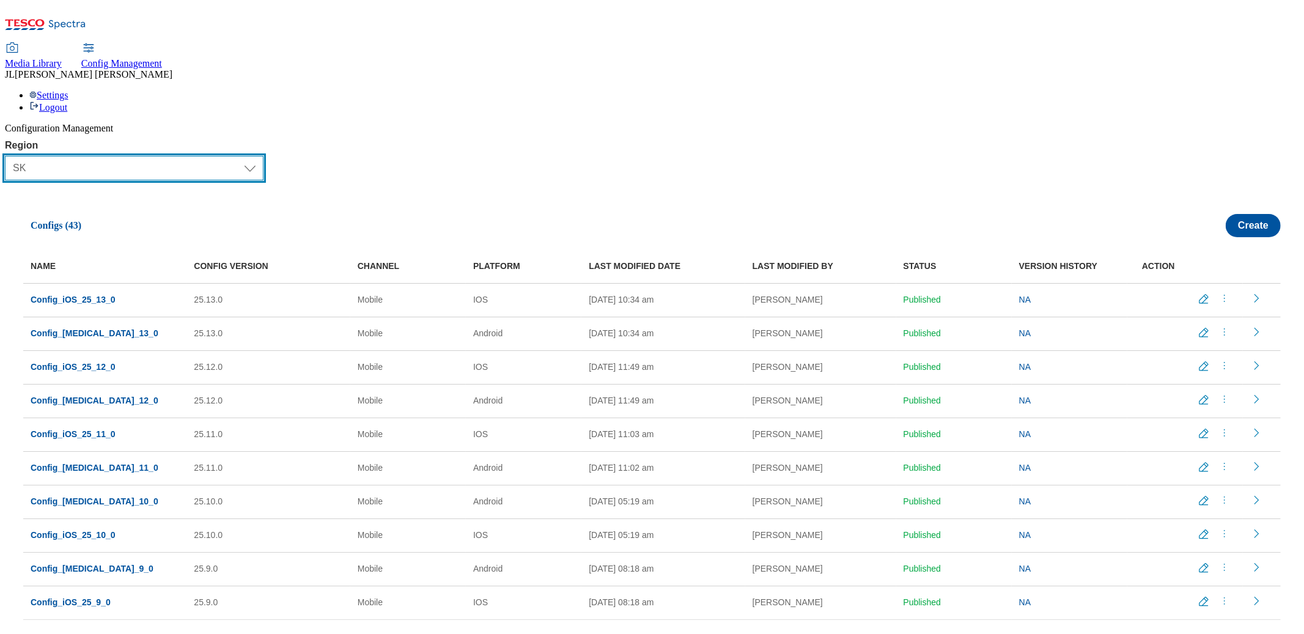
click at [29, 156] on select "Select Region UK CZ IE SK HU" at bounding box center [134, 168] width 259 height 24
select select "hu"
click at [10, 156] on select "Select Region UK CZ IE SK HU" at bounding box center [134, 168] width 259 height 24
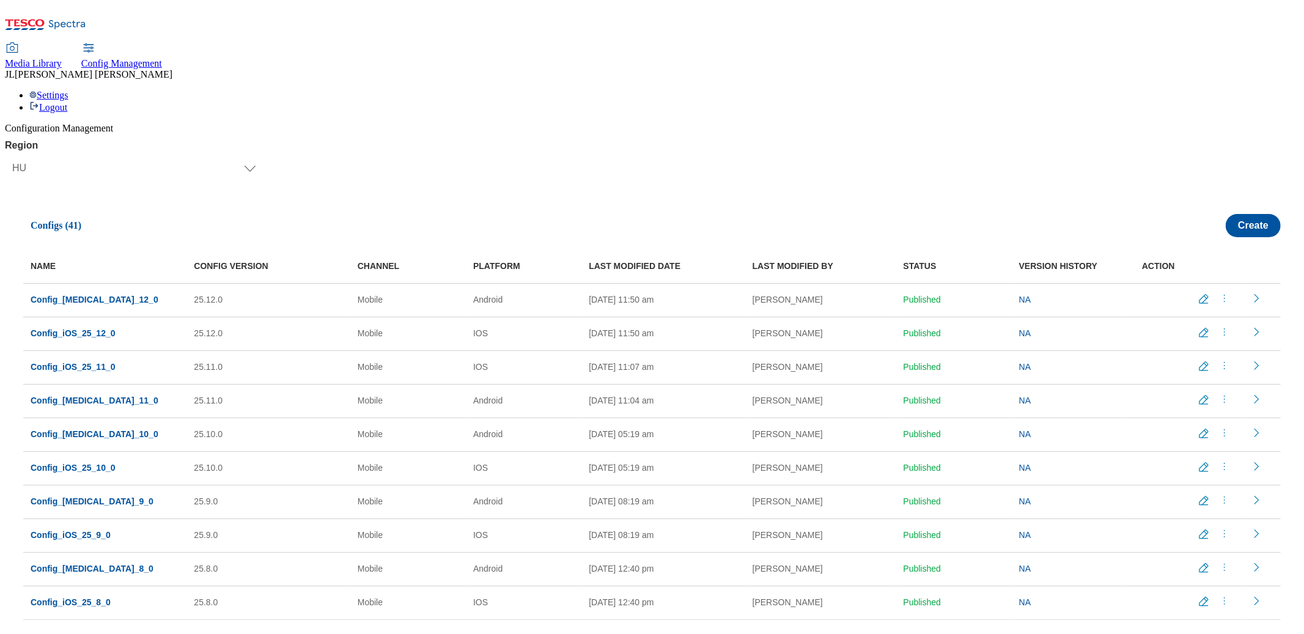
click at [1219, 292] on icon "menus" at bounding box center [1224, 298] width 12 height 12
click at [1229, 367] on span "Copy" at bounding box center [1227, 371] width 19 height 9
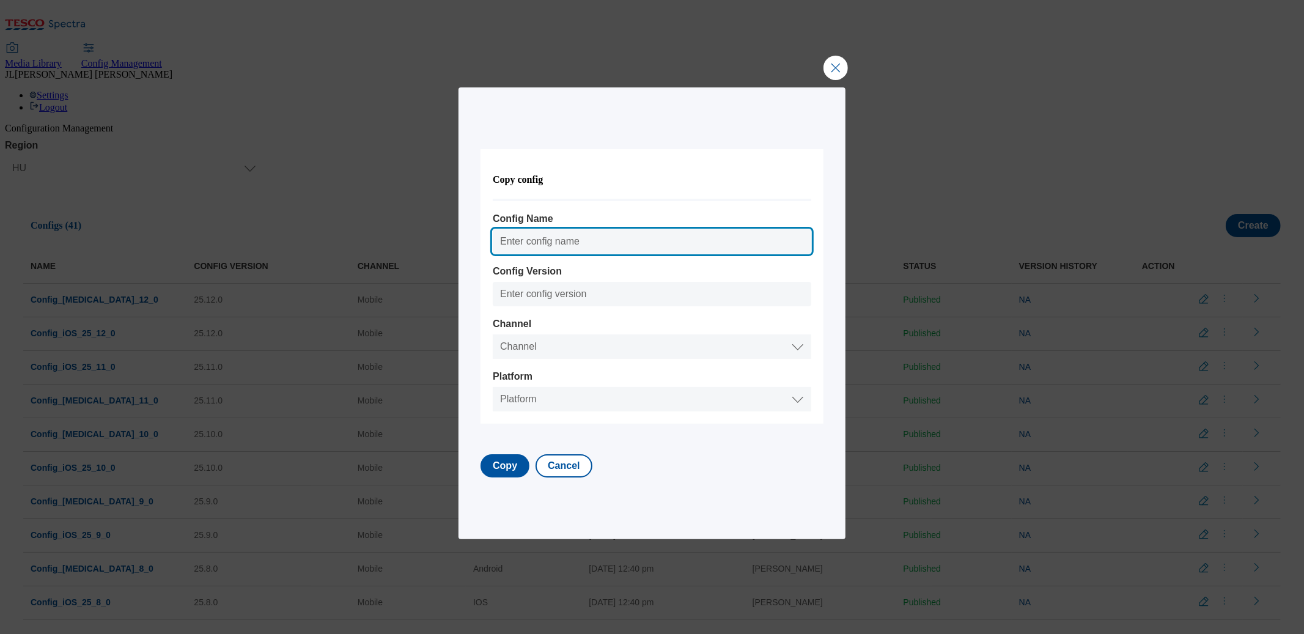
click at [542, 245] on input "Config Name" at bounding box center [652, 241] width 318 height 24
click at [612, 243] on input "Config_Android_25_12_0" at bounding box center [652, 241] width 318 height 24
type input "Config_Android_25_13_0"
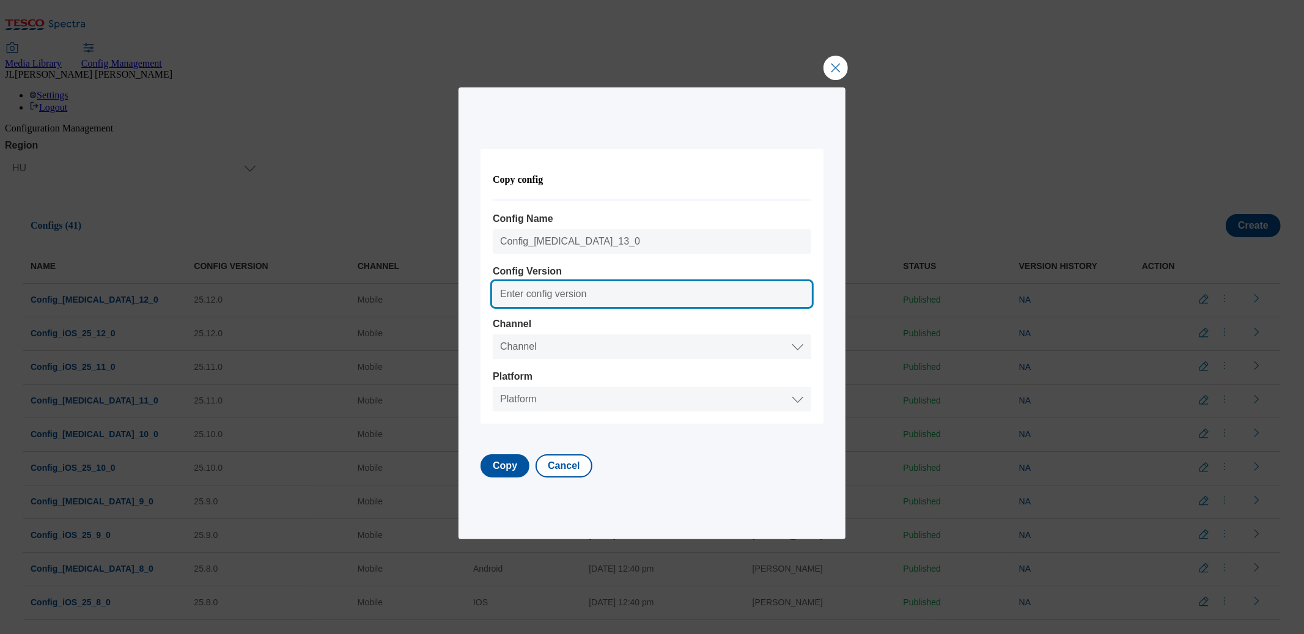
click at [527, 292] on input "Config Version" at bounding box center [652, 294] width 318 height 24
click at [535, 295] on input "25.12.0" at bounding box center [652, 294] width 318 height 24
type input "25.13.0"
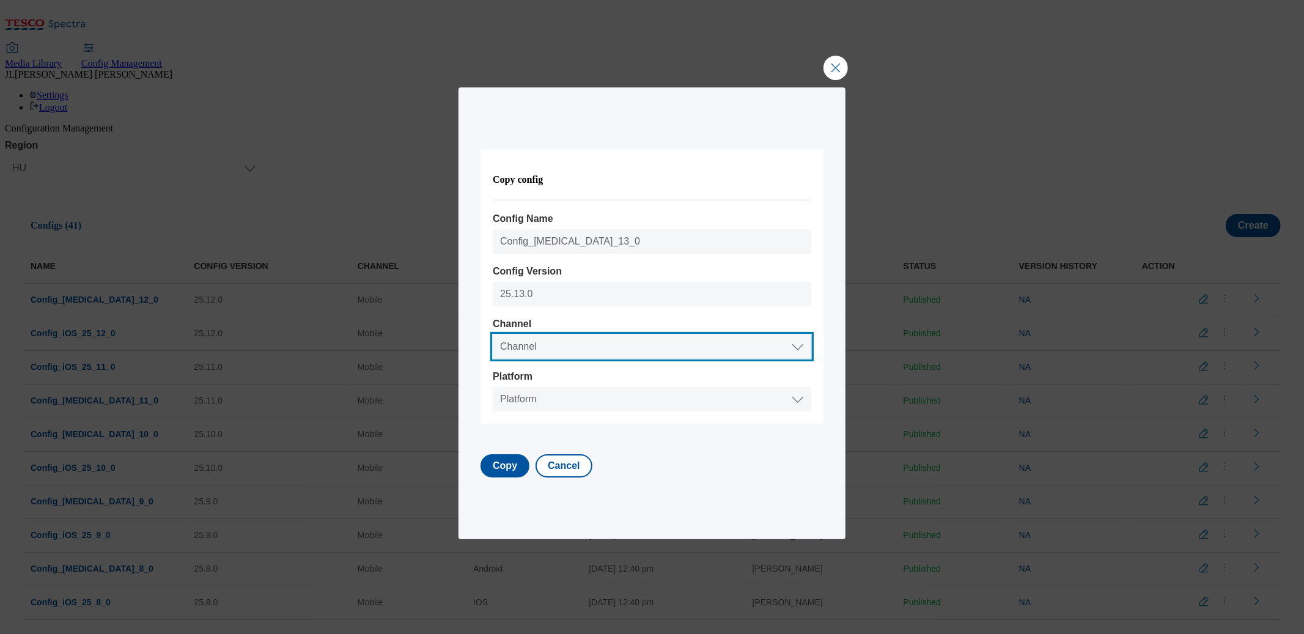
click at [541, 336] on select "Channel Web Mobile" at bounding box center [652, 346] width 318 height 24
select select "mobile"
select select "android"
click at [505, 387] on select "Platform Android IOS" at bounding box center [652, 399] width 318 height 24
click at [525, 468] on button "Copy" at bounding box center [504, 465] width 49 height 23
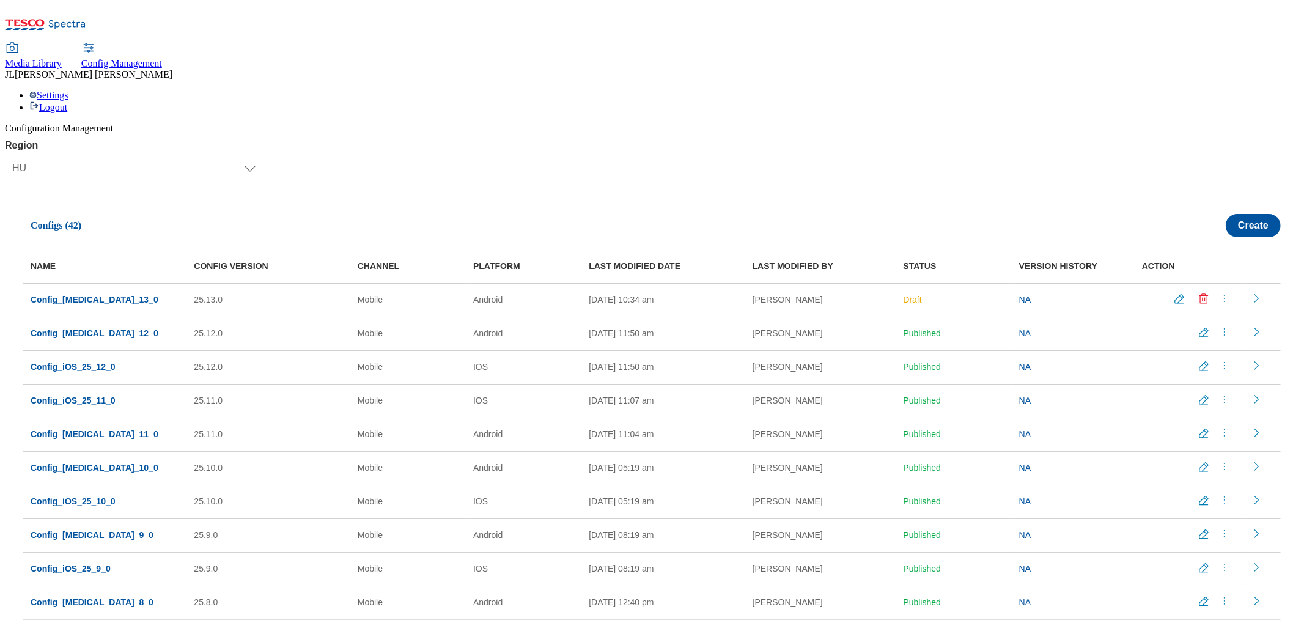
click at [1220, 359] on icon "menus" at bounding box center [1224, 365] width 12 height 12
click at [1221, 435] on span "Copy" at bounding box center [1227, 439] width 19 height 9
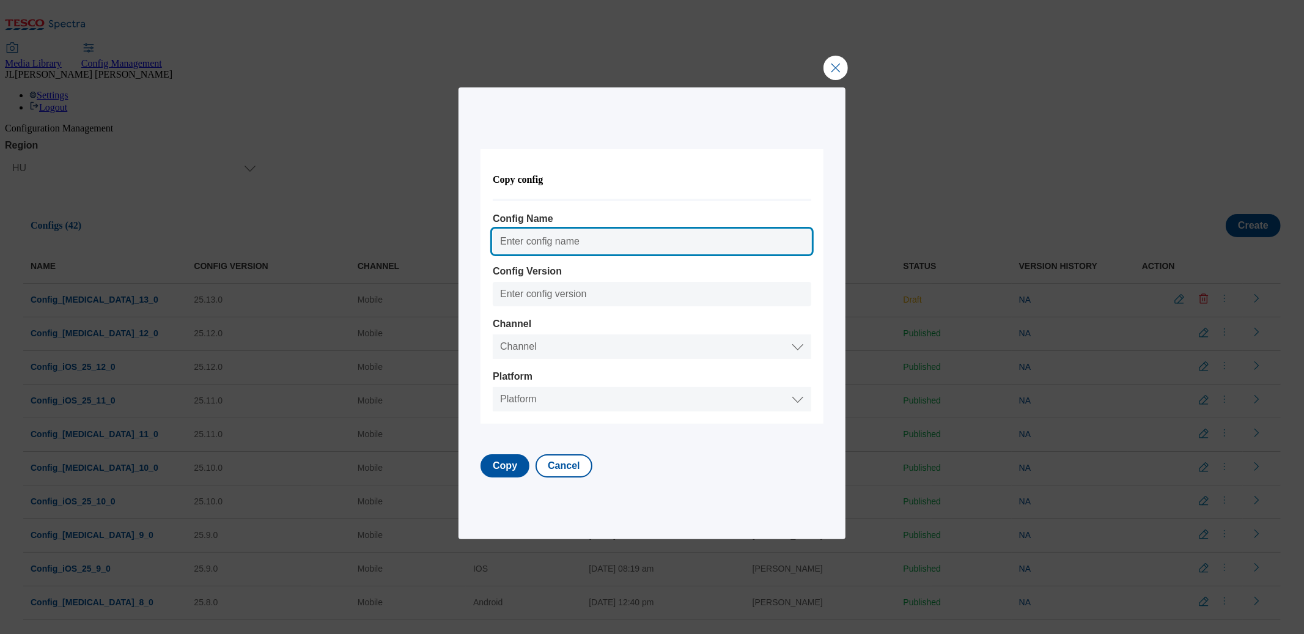
click at [548, 242] on input "Config Name" at bounding box center [652, 241] width 318 height 24
click at [609, 241] on input "Config_Android_25_8_0" at bounding box center [652, 241] width 318 height 24
drag, startPoint x: 584, startPoint y: 241, endPoint x: 546, endPoint y: 244, distance: 38.6
click at [546, 244] on input "Config_Android_25_8_0" at bounding box center [652, 241] width 318 height 24
click at [592, 243] on input "Config_iOS_25_8_0" at bounding box center [652, 241] width 318 height 24
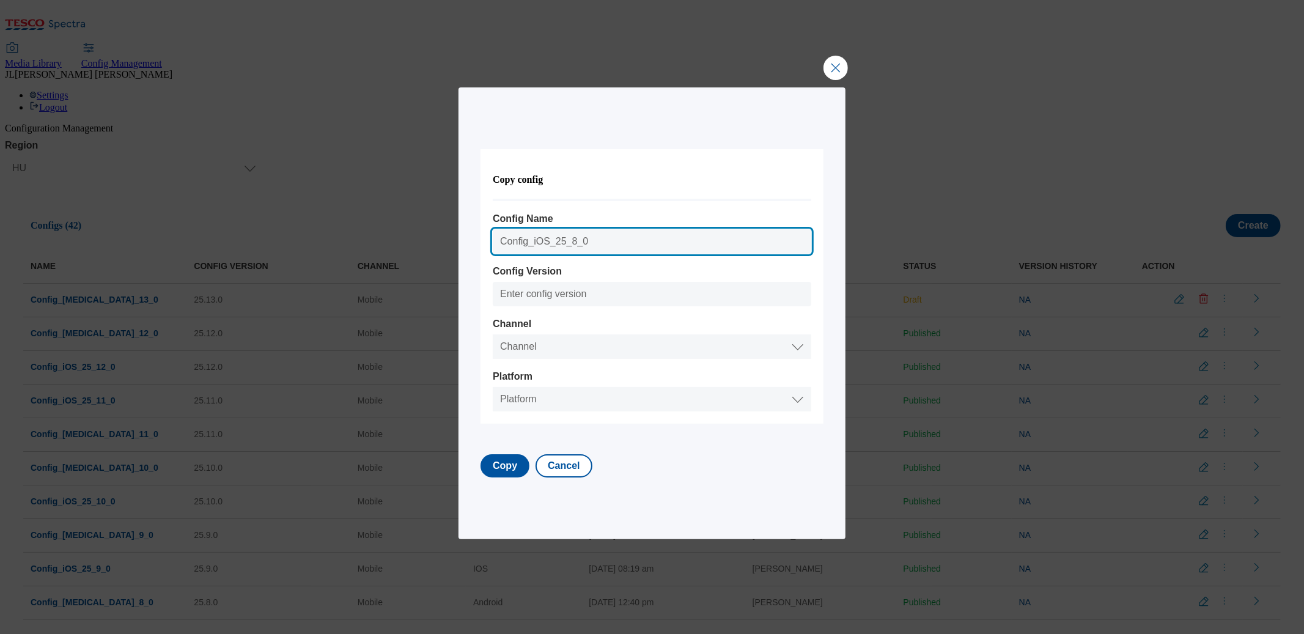
click at [587, 243] on input "Config_iOS_25_8_0" at bounding box center [652, 241] width 318 height 24
type input "Config_iOS_25_13_0"
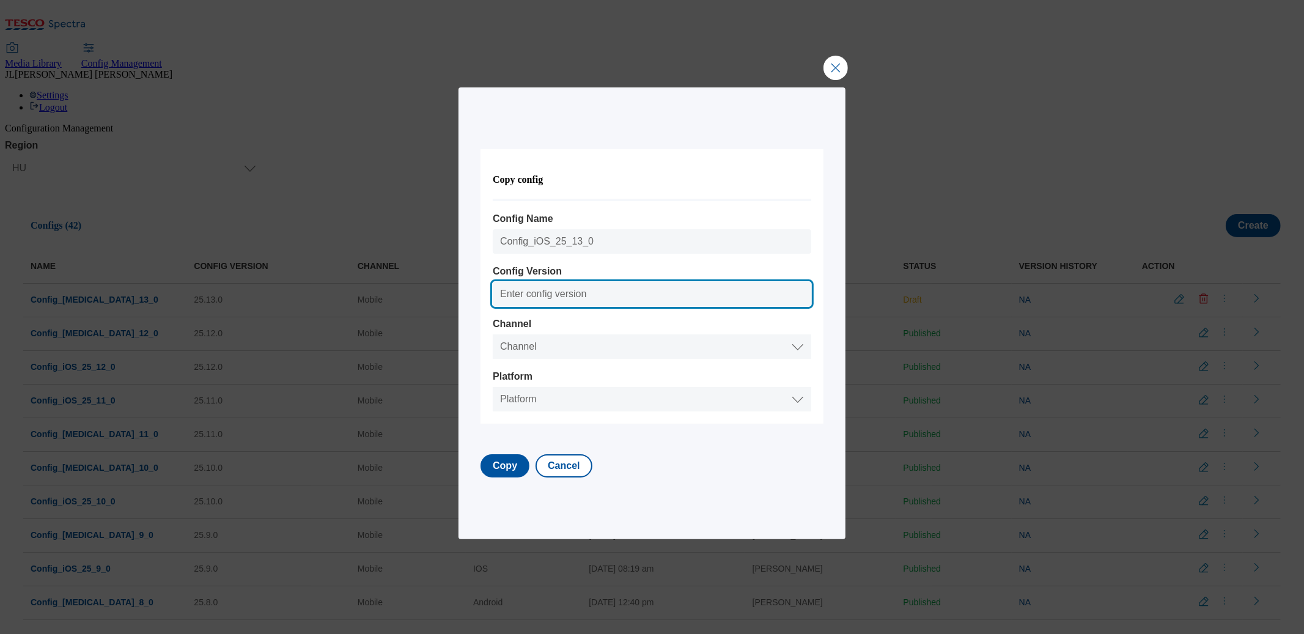
click at [536, 291] on input "Config Version" at bounding box center [652, 294] width 318 height 24
click at [531, 296] on input "25.8.0" at bounding box center [652, 294] width 318 height 24
type input "25.13.0"
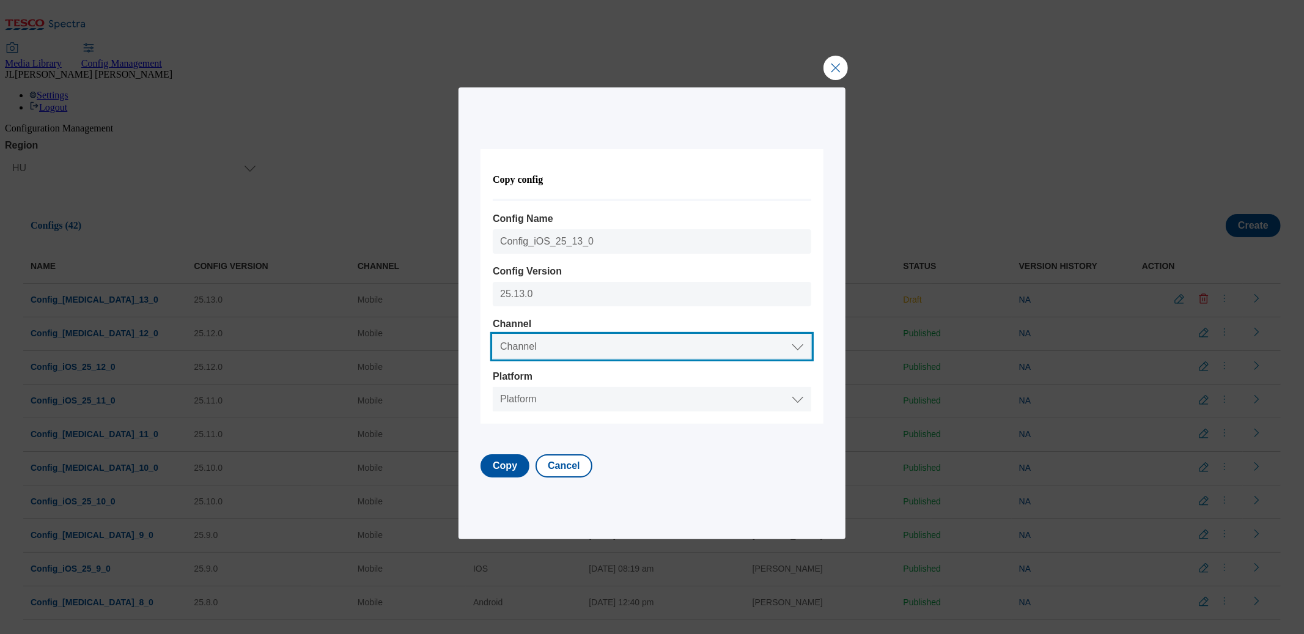
click at [540, 351] on select "Channel Web Mobile" at bounding box center [652, 346] width 318 height 24
select select "mobile"
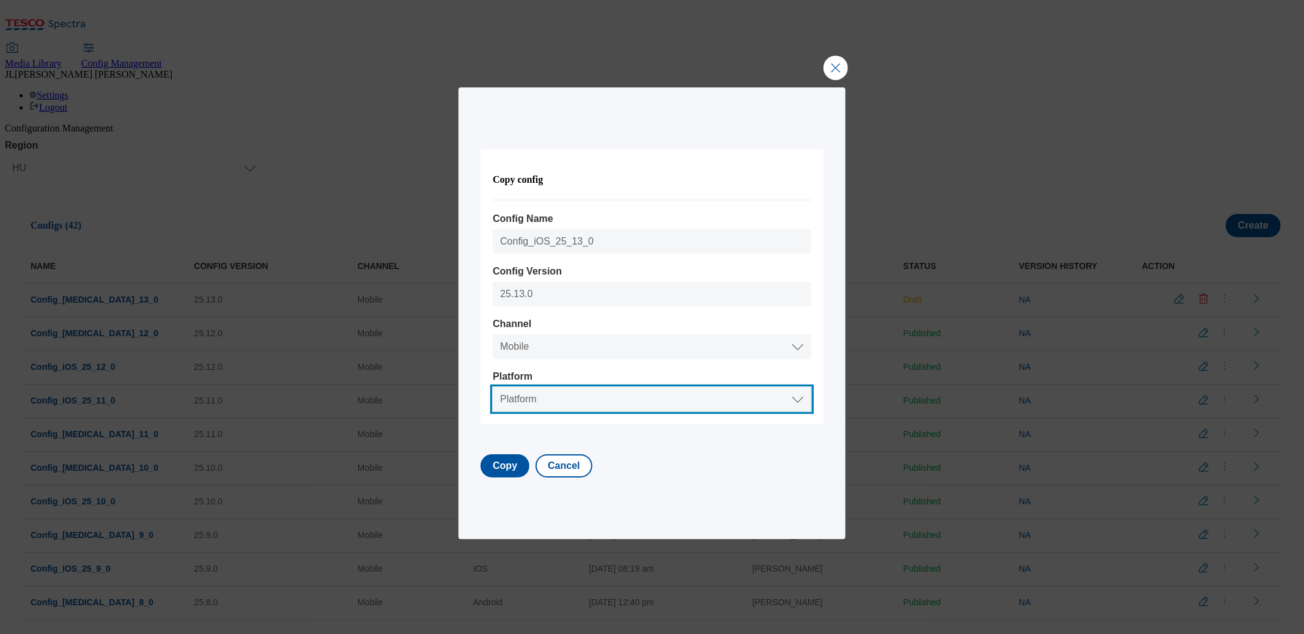
click at [532, 400] on select "Platform Android IOS" at bounding box center [652, 399] width 318 height 24
select select "ios"
click at [505, 387] on select "Platform Android IOS" at bounding box center [652, 399] width 318 height 24
click at [507, 462] on button "Copy" at bounding box center [504, 465] width 49 height 23
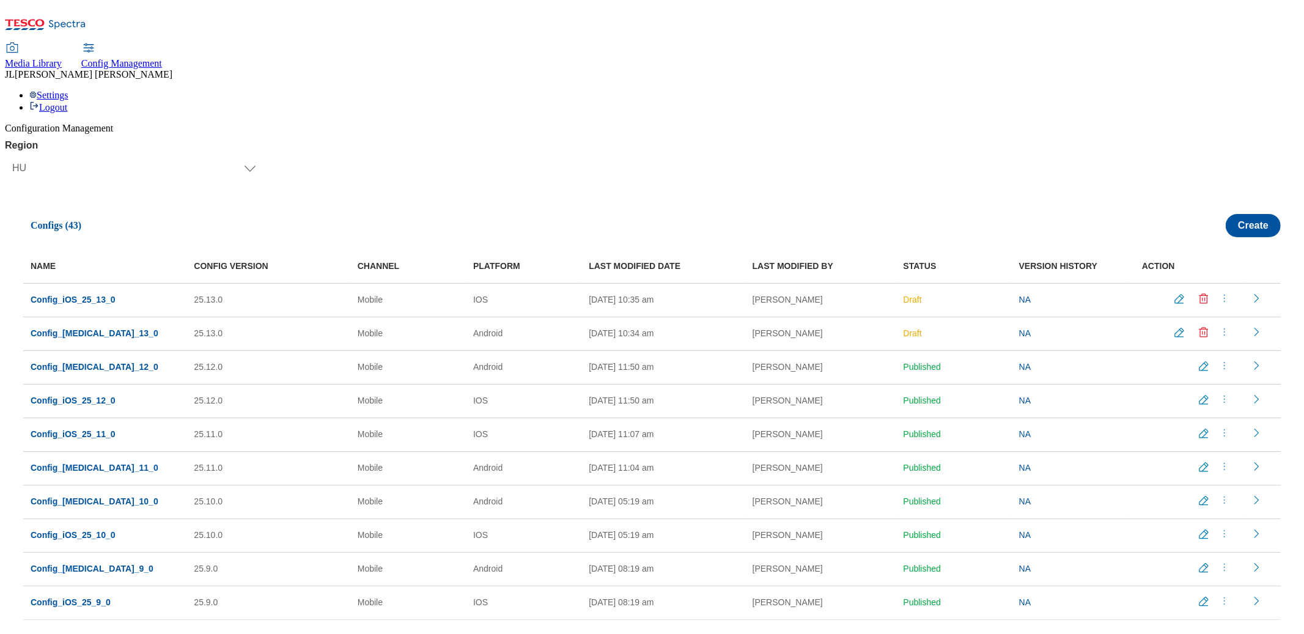
click at [1221, 292] on icon "menus" at bounding box center [1224, 298] width 12 height 12
click at [1221, 324] on span "Publish" at bounding box center [1231, 328] width 27 height 9
click at [1221, 326] on icon "menus" at bounding box center [1224, 332] width 12 height 12
click at [1221, 358] on span "Publish" at bounding box center [1231, 362] width 27 height 9
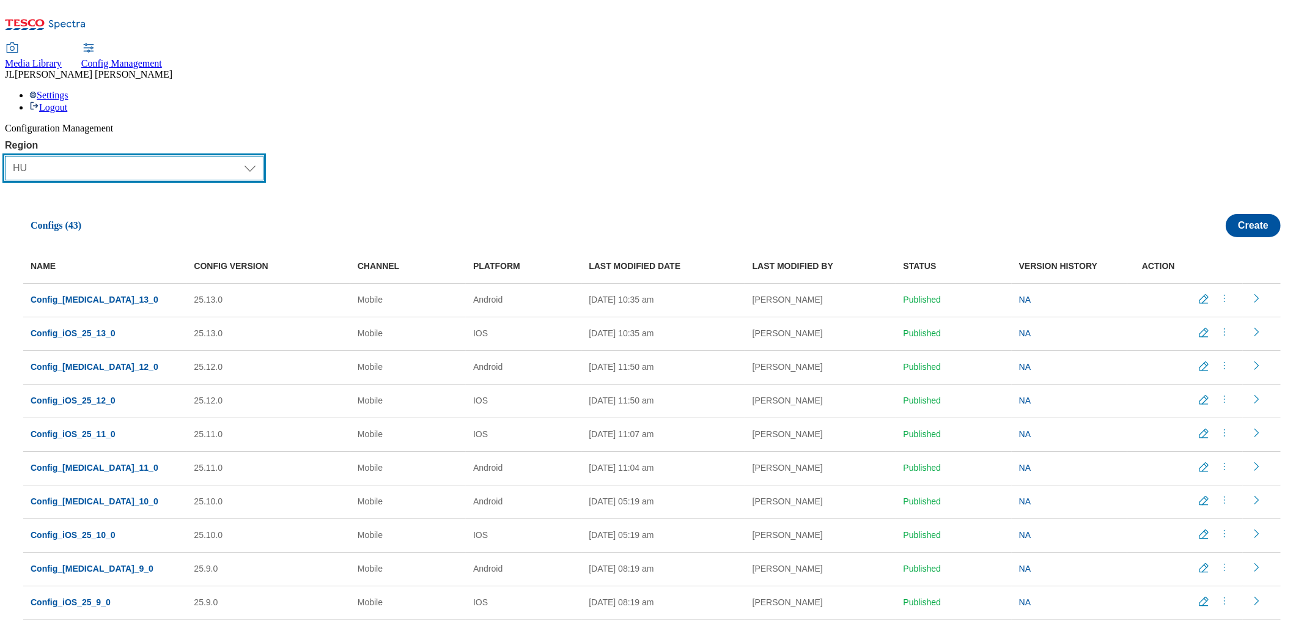
click at [70, 156] on select "Select Region UK CZ IE SK HU" at bounding box center [134, 168] width 259 height 24
click at [10, 156] on select "Select Region UK CZ IE SK HU" at bounding box center [134, 168] width 259 height 24
click at [84, 156] on select "Select Region UK CZ IE SK HU" at bounding box center [134, 168] width 259 height 24
click at [10, 156] on select "Select Region UK CZ IE SK HU" at bounding box center [134, 168] width 259 height 24
click at [68, 156] on select "Select Region UK CZ IE SK HU" at bounding box center [134, 168] width 259 height 24
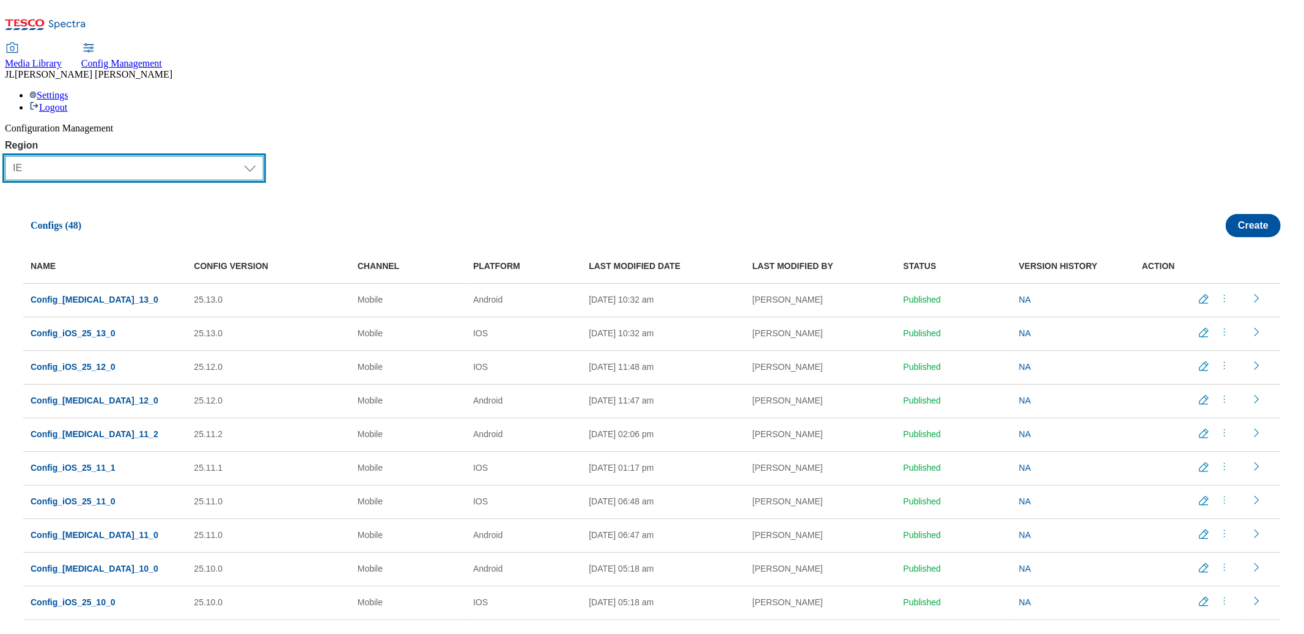
click at [10, 156] on select "Select Region UK CZ IE SK HU" at bounding box center [134, 168] width 259 height 24
click at [79, 156] on select "Select Region UK CZ IE SK HU" at bounding box center [134, 168] width 259 height 24
click at [10, 156] on select "Select Region UK CZ IE SK HU" at bounding box center [134, 168] width 259 height 24
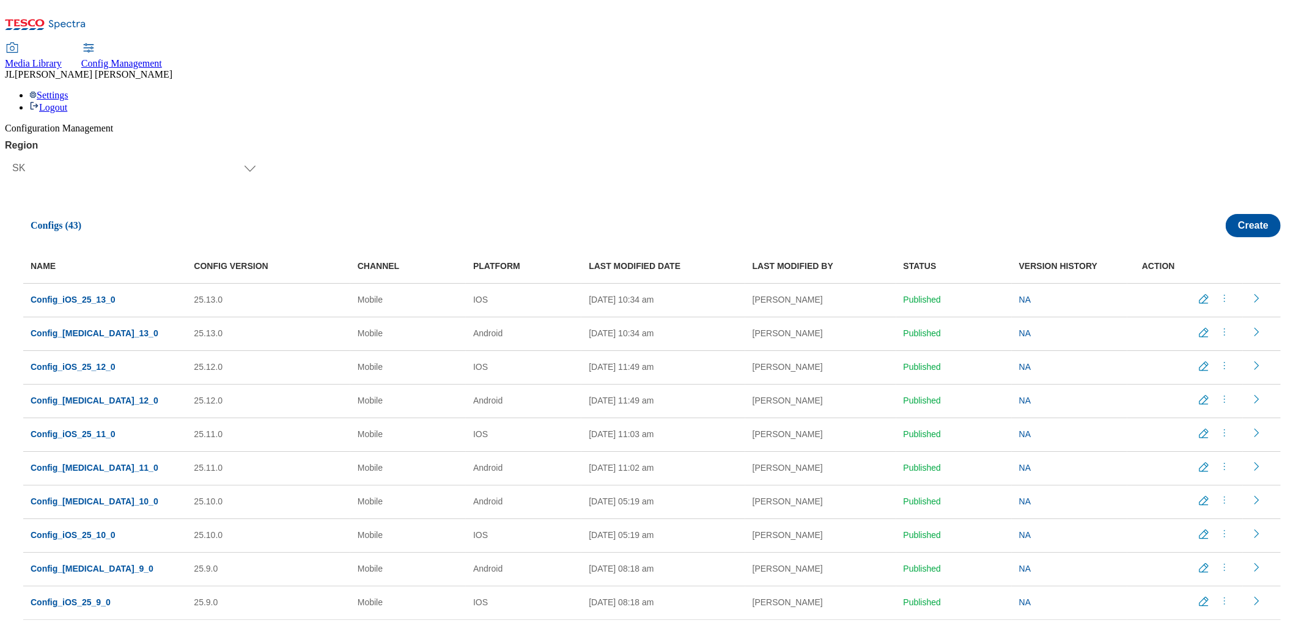
click at [24, 140] on div "Region Select Region UK CZ IE SK HU SK Configs (43) Create NAME CONFIG VERSION …" at bounding box center [652, 389] width 1294 height 498
click at [27, 156] on select "Select Region UK CZ IE SK HU" at bounding box center [134, 168] width 259 height 24
select select "hu"
click at [10, 156] on select "Select Region UK CZ IE SK HU" at bounding box center [134, 168] width 259 height 24
